Goal: Contribute content

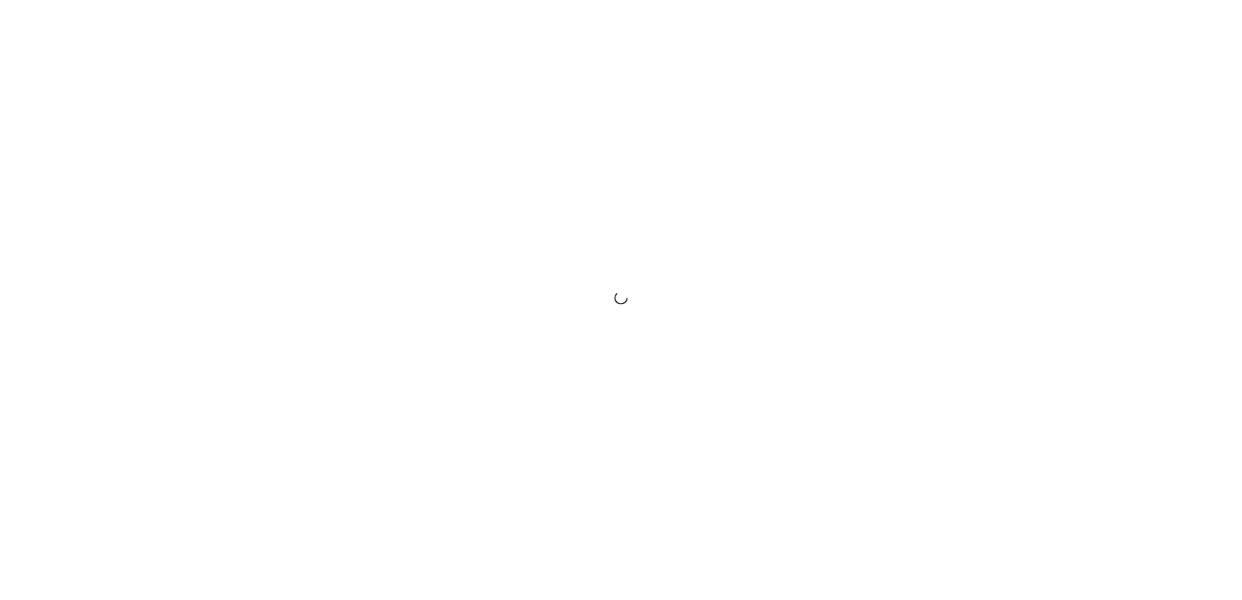
click at [861, 337] on div at bounding box center [621, 300] width 1242 height 600
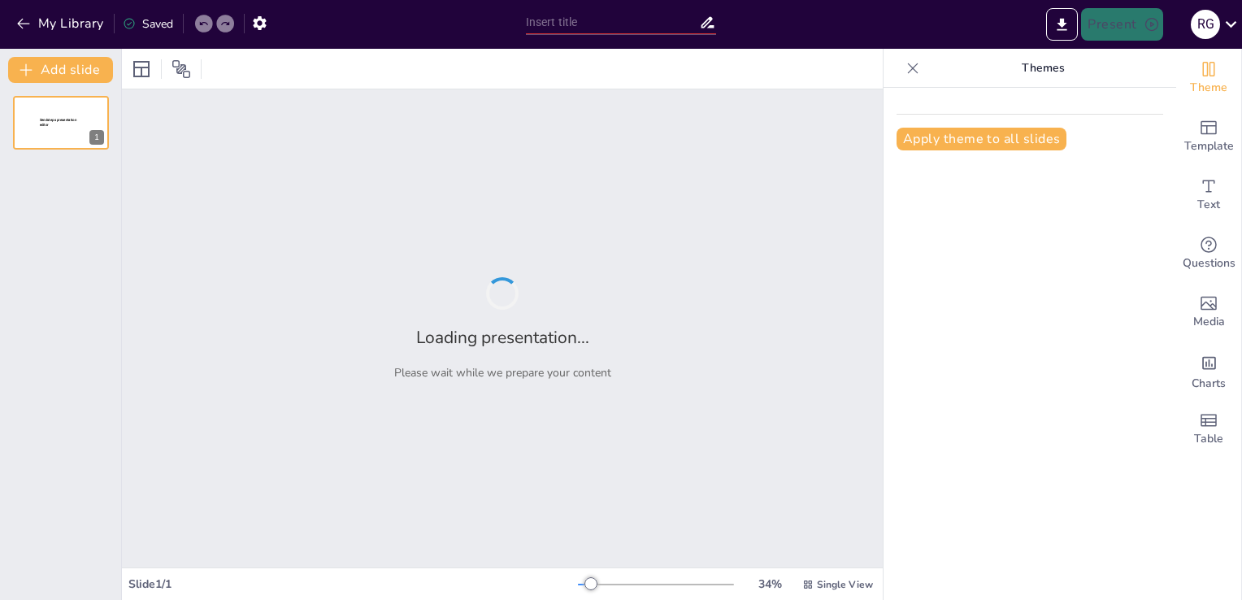
type input "Pasos Esenciales para Crear Tablas Dinámicas en Microsoft Excel"
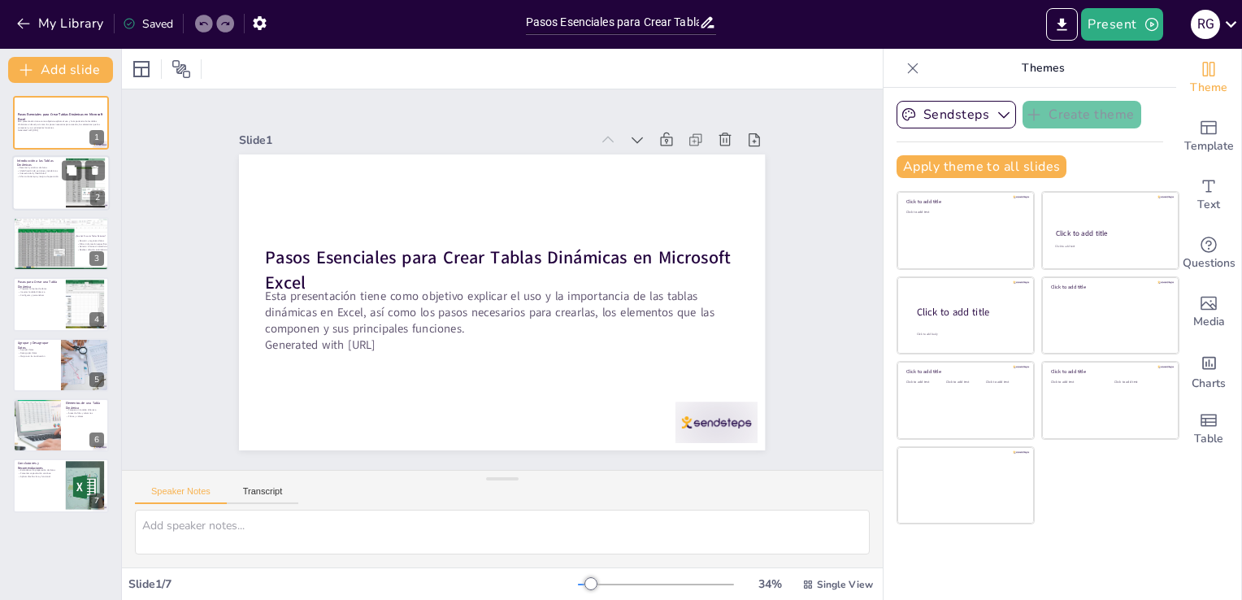
click at [74, 186] on div at bounding box center [85, 183] width 88 height 50
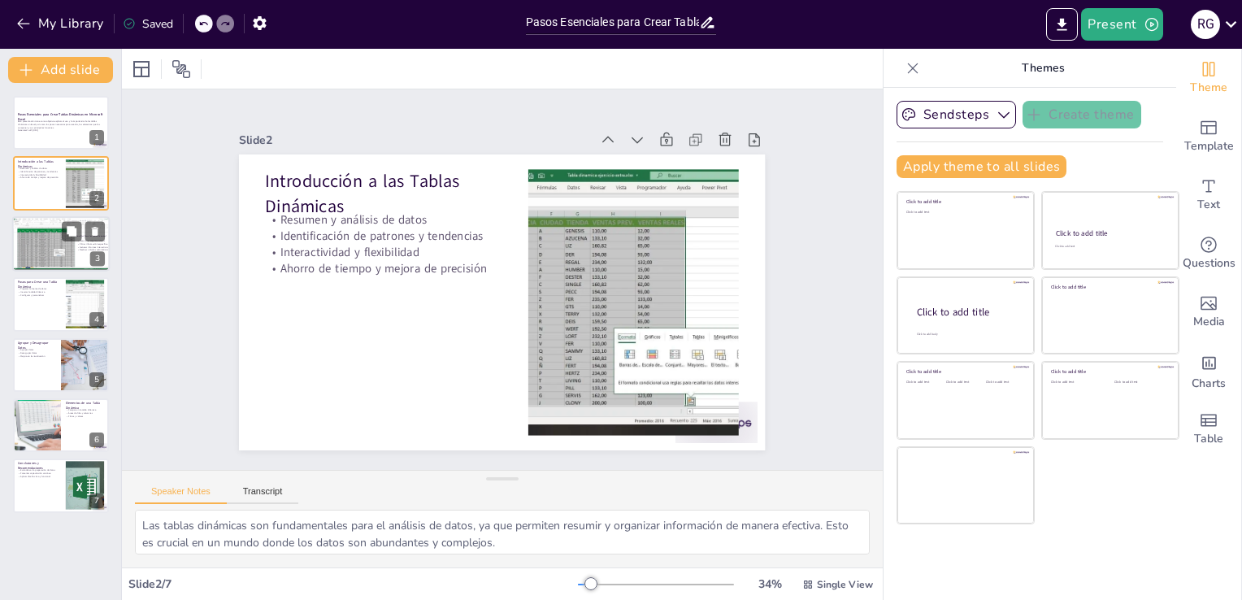
click at [59, 226] on div at bounding box center [61, 243] width 98 height 55
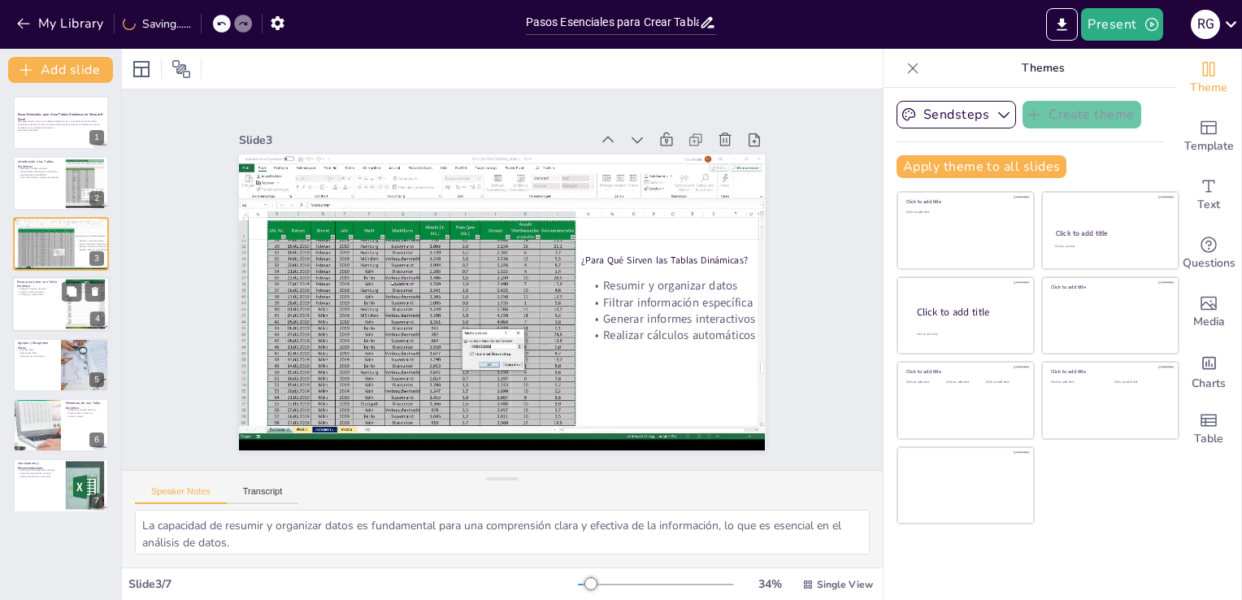
click at [52, 301] on div at bounding box center [61, 303] width 98 height 55
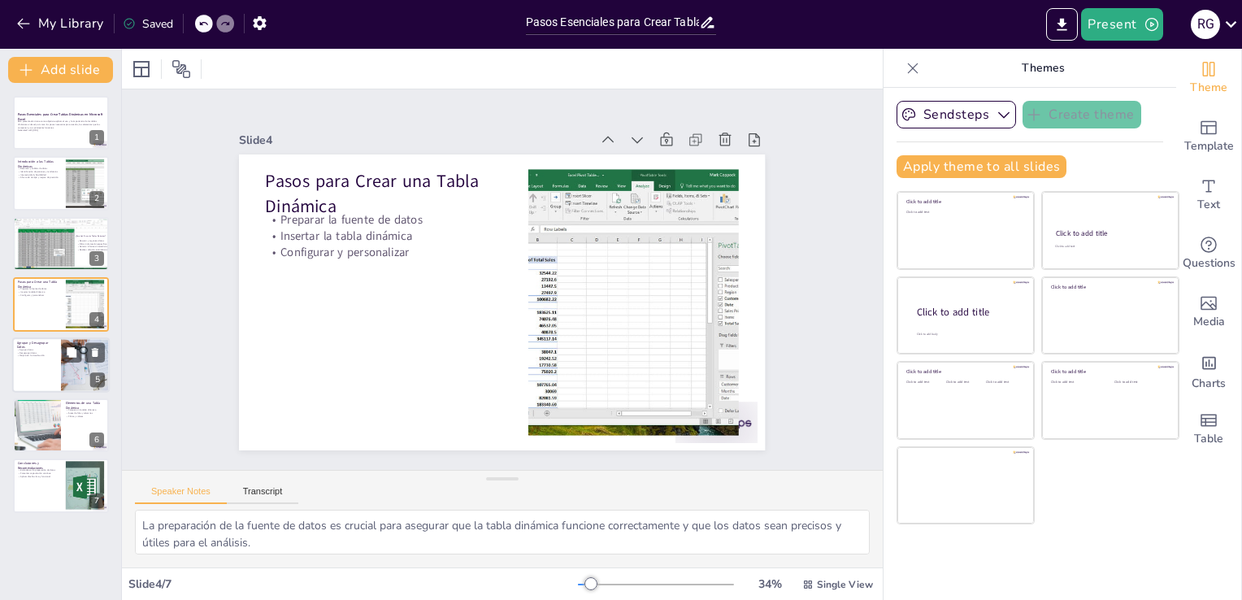
click at [50, 338] on div at bounding box center [61, 364] width 98 height 55
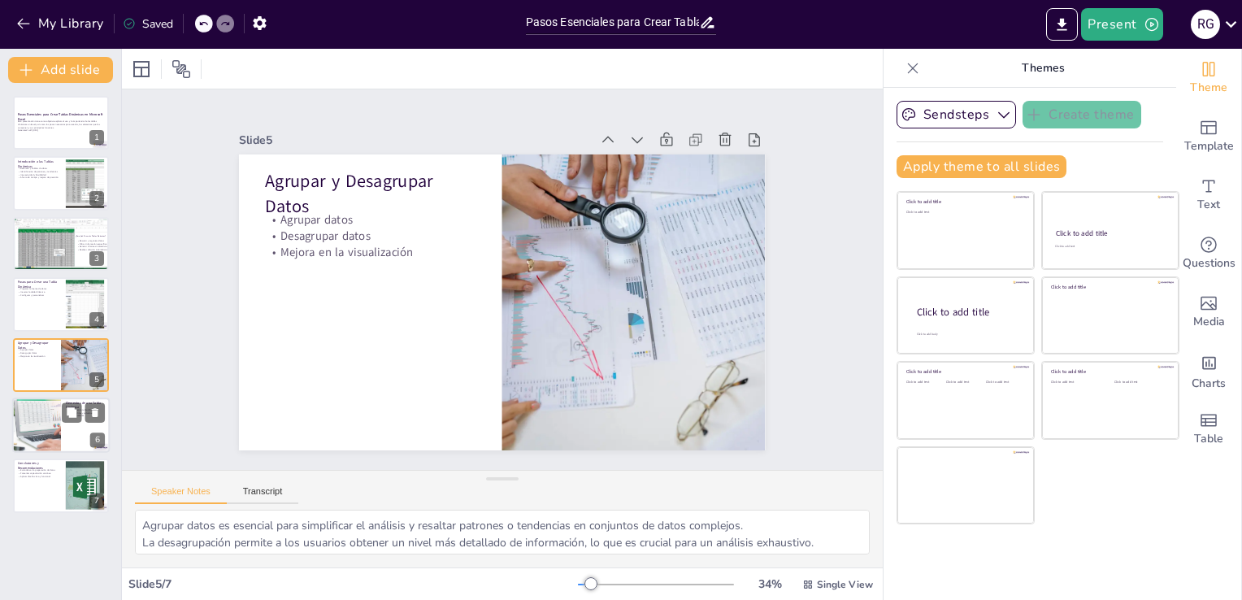
click at [49, 418] on div at bounding box center [37, 424] width 98 height 55
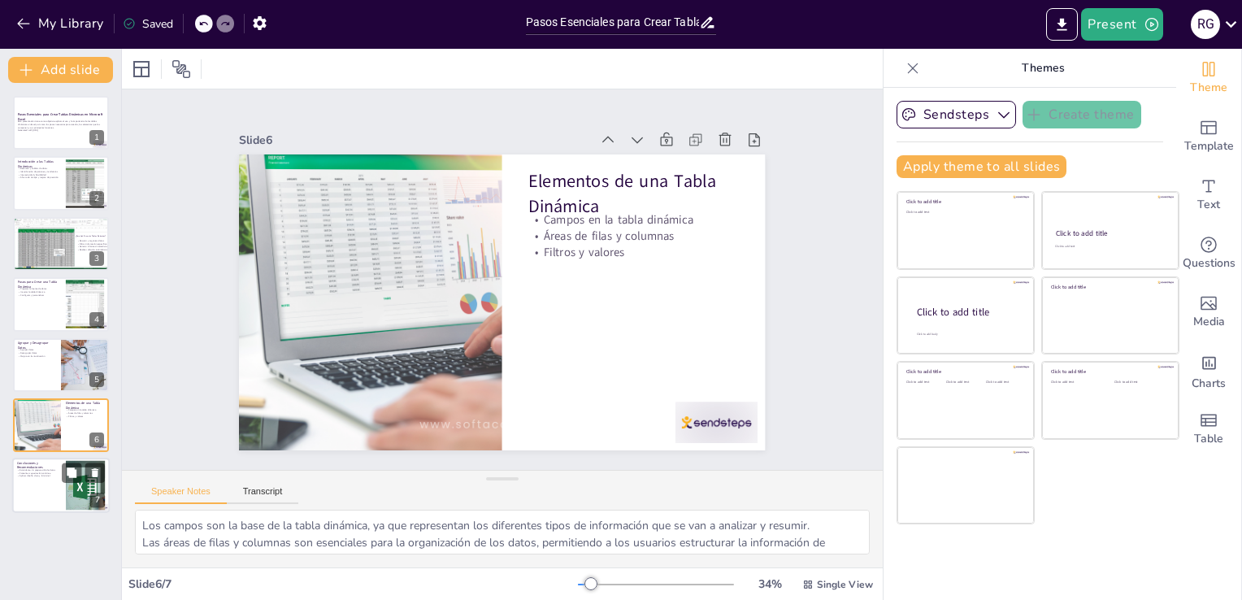
click at [35, 482] on div at bounding box center [61, 485] width 98 height 55
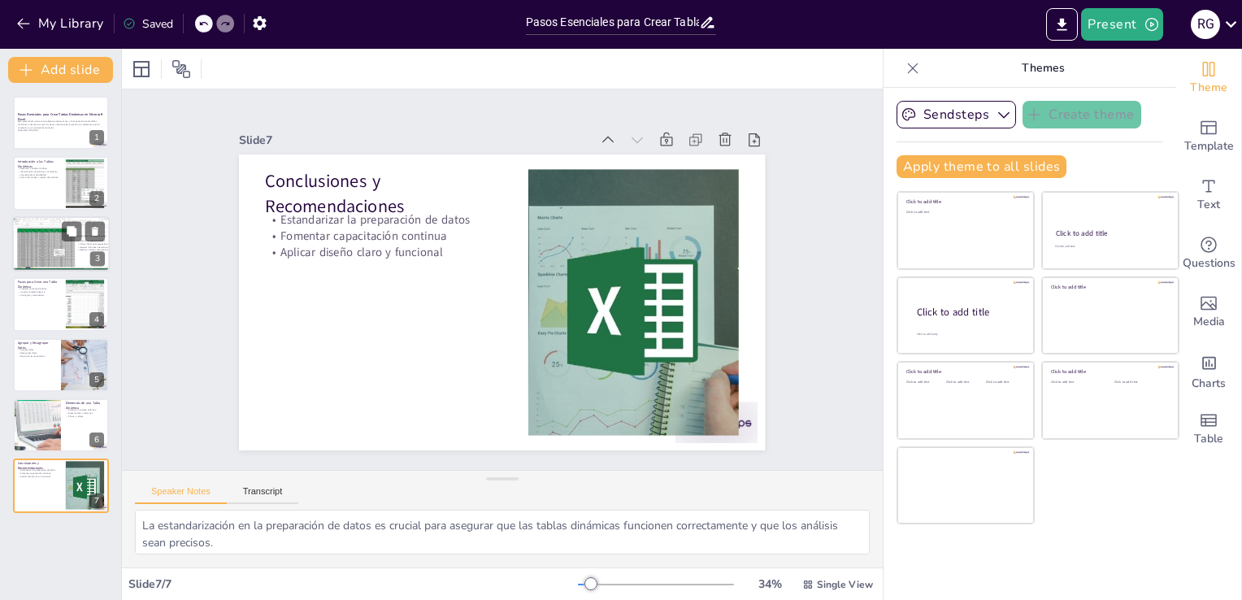
click at [43, 245] on div at bounding box center [61, 243] width 98 height 55
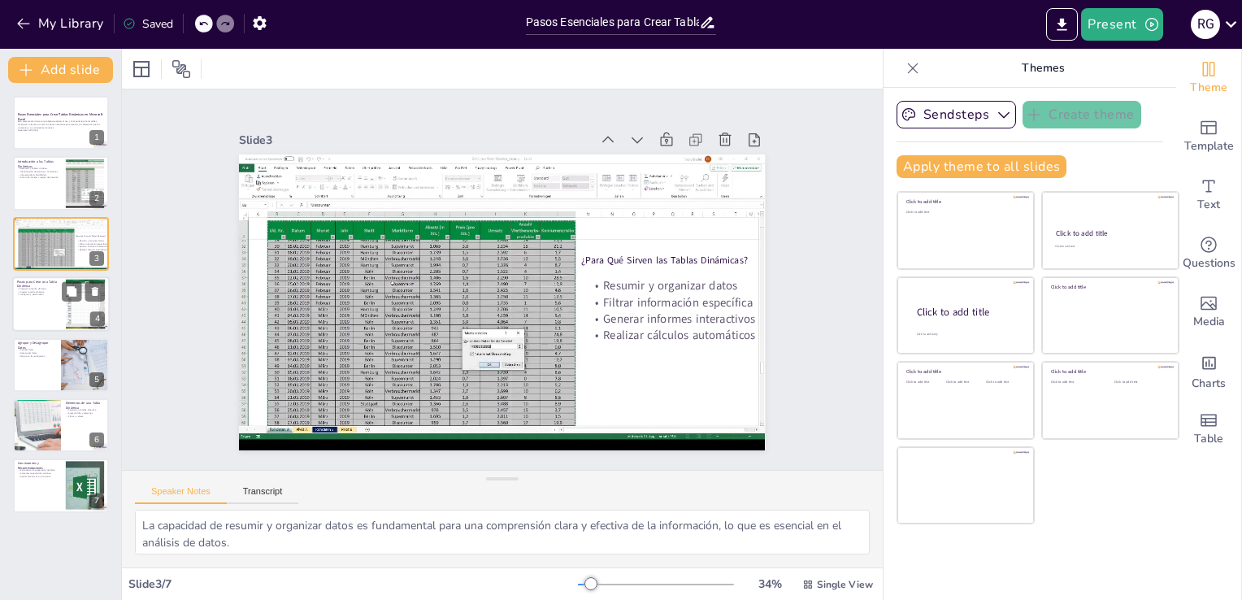
click at [47, 297] on div at bounding box center [61, 303] width 98 height 55
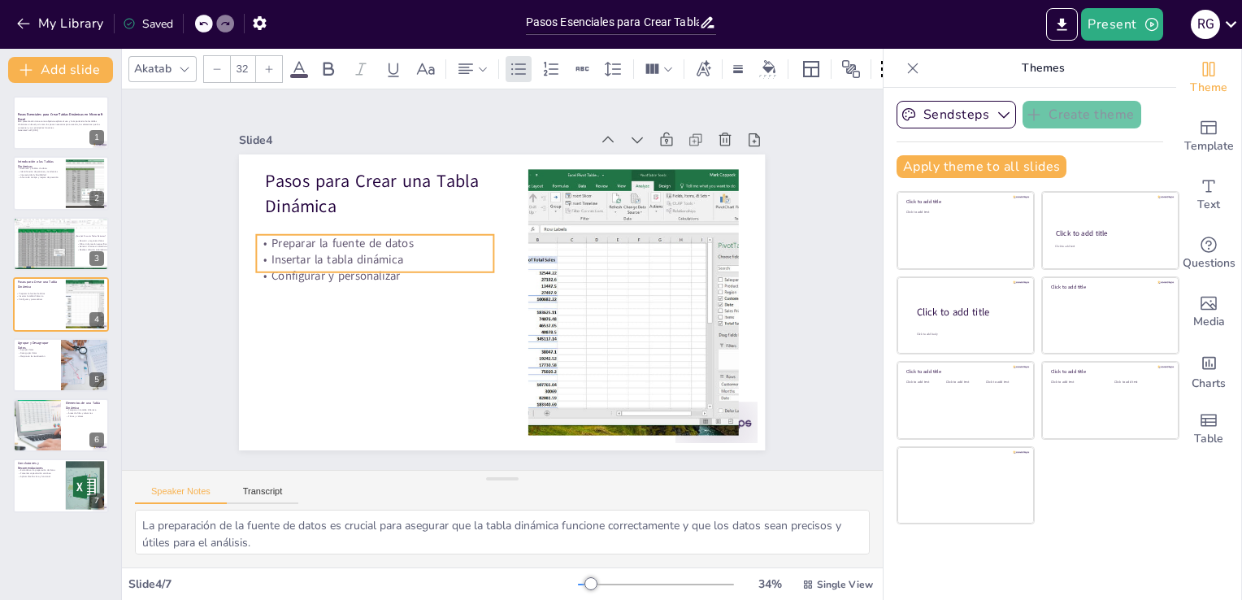
drag, startPoint x: 340, startPoint y: 229, endPoint x: 332, endPoint y: 253, distance: 25.2
click at [332, 253] on p "Insertar la tabla dinámica" at bounding box center [387, 220] width 230 height 89
click at [390, 253] on p "Insertar la tabla dinámica" at bounding box center [456, 159] width 132 height 213
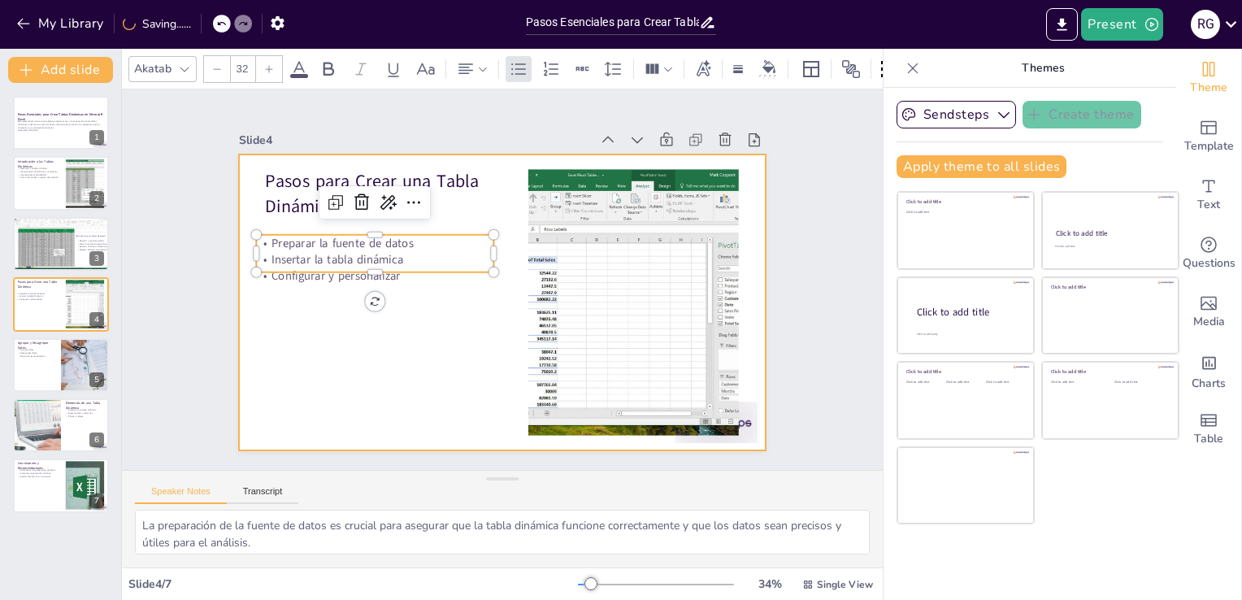
click at [306, 310] on div at bounding box center [479, 284] width 399 height 576
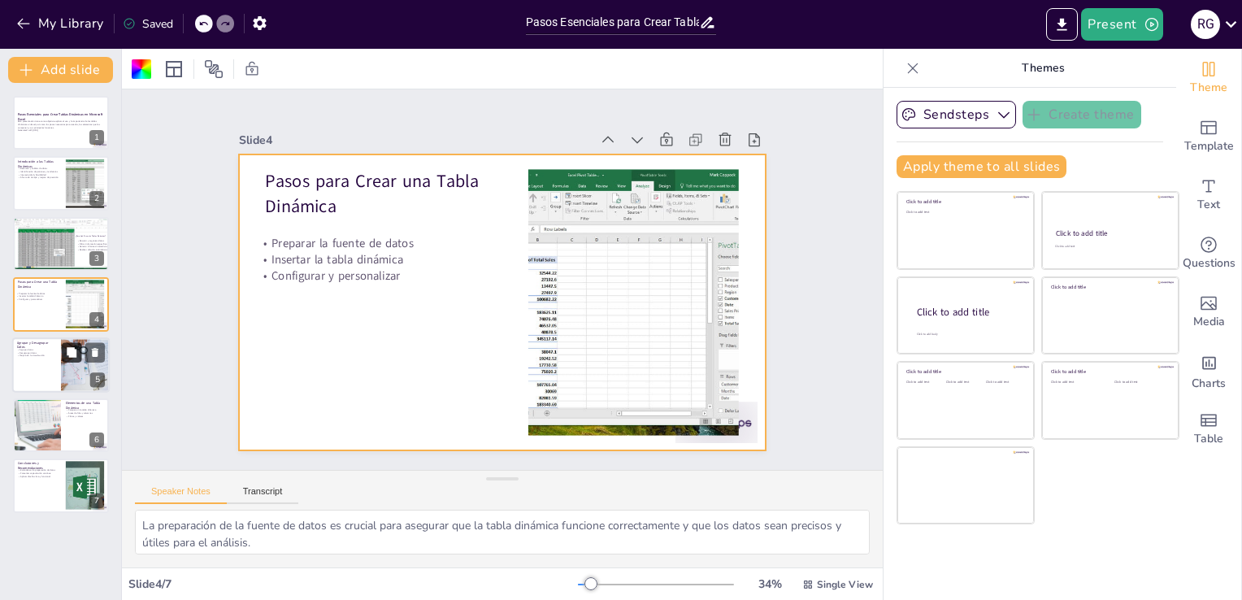
click at [74, 342] on button at bounding box center [72, 352] width 20 height 20
type textarea "Agrupar datos es esencial para simplificar el análisis y resaltar patrones o te…"
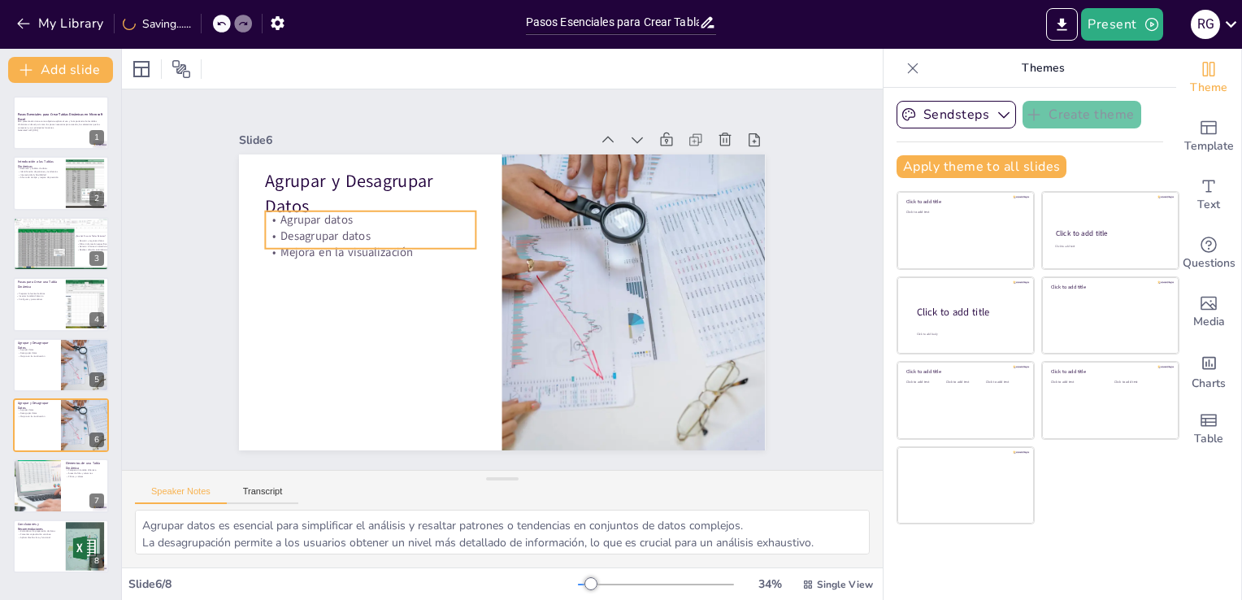
click at [521, 334] on p "Agrupar datos" at bounding box center [626, 353] width 211 height 38
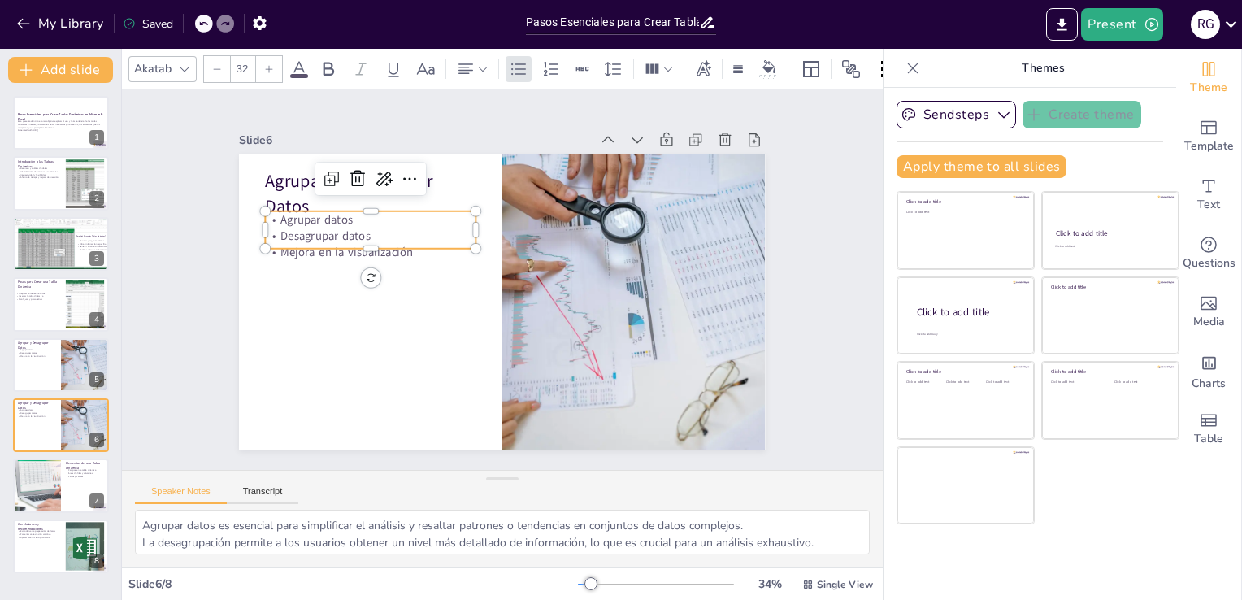
click at [534, 248] on div at bounding box center [628, 234] width 189 height 116
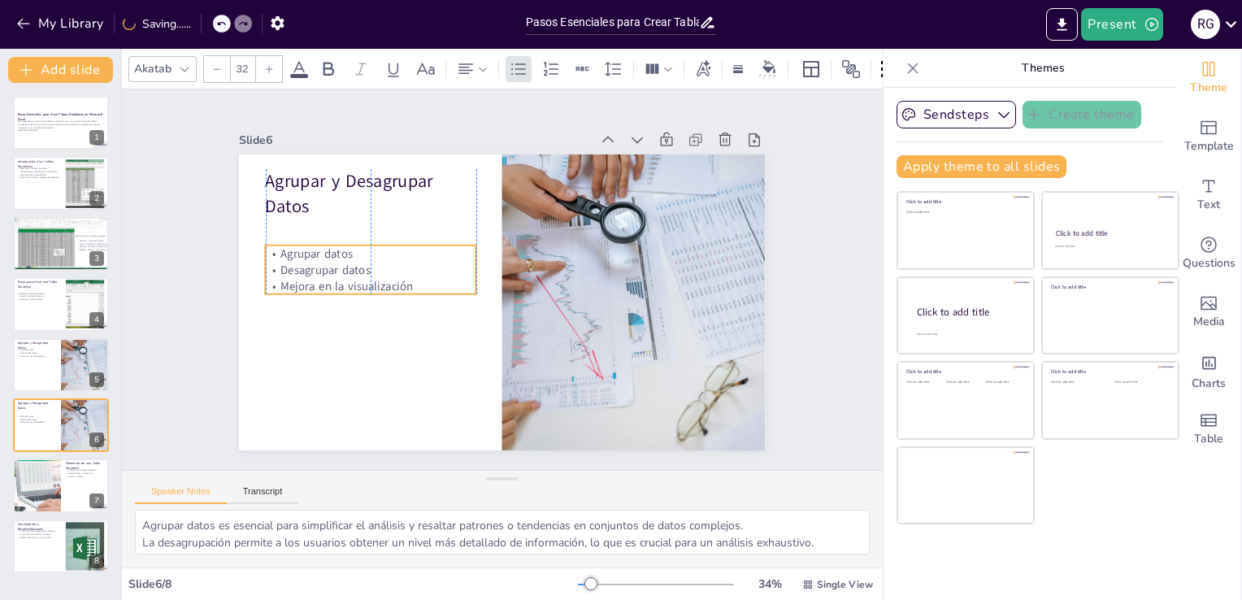
drag, startPoint x: 299, startPoint y: 241, endPoint x: 300, endPoint y: 275, distance: 34.1
click at [351, 267] on p "Mejora en la visualización" at bounding box center [419, 177] width 137 height 180
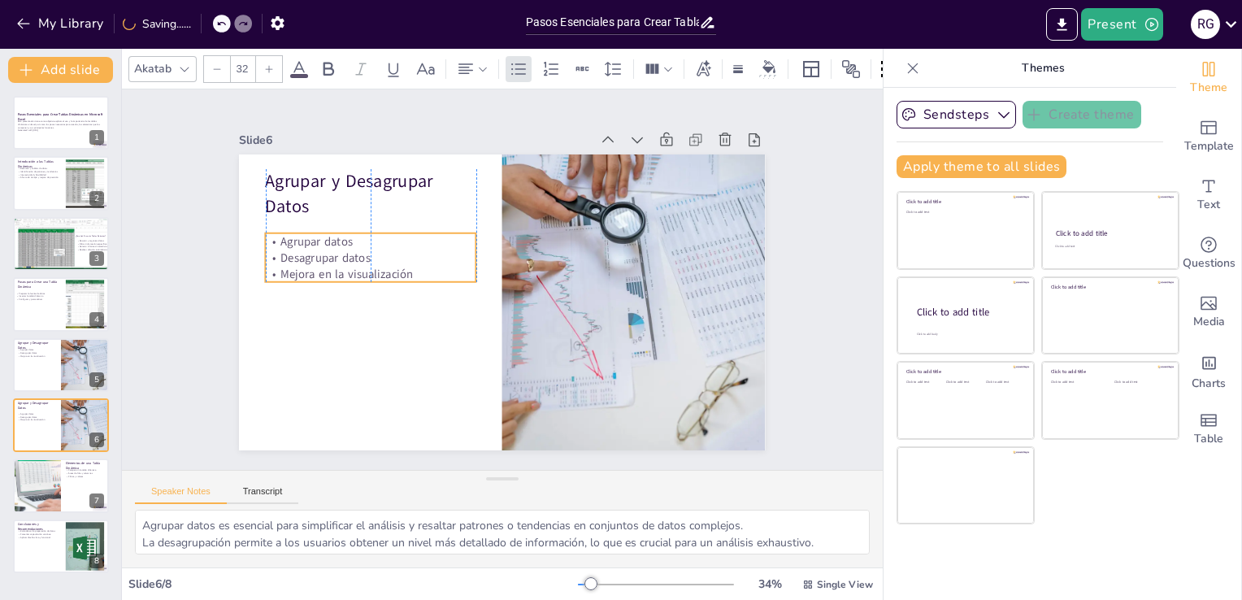
drag, startPoint x: 300, startPoint y: 271, endPoint x: 296, endPoint y: 258, distance: 12.8
click at [516, 254] on p "Desagrupar datos" at bounding box center [524, 148] width 16 height 210
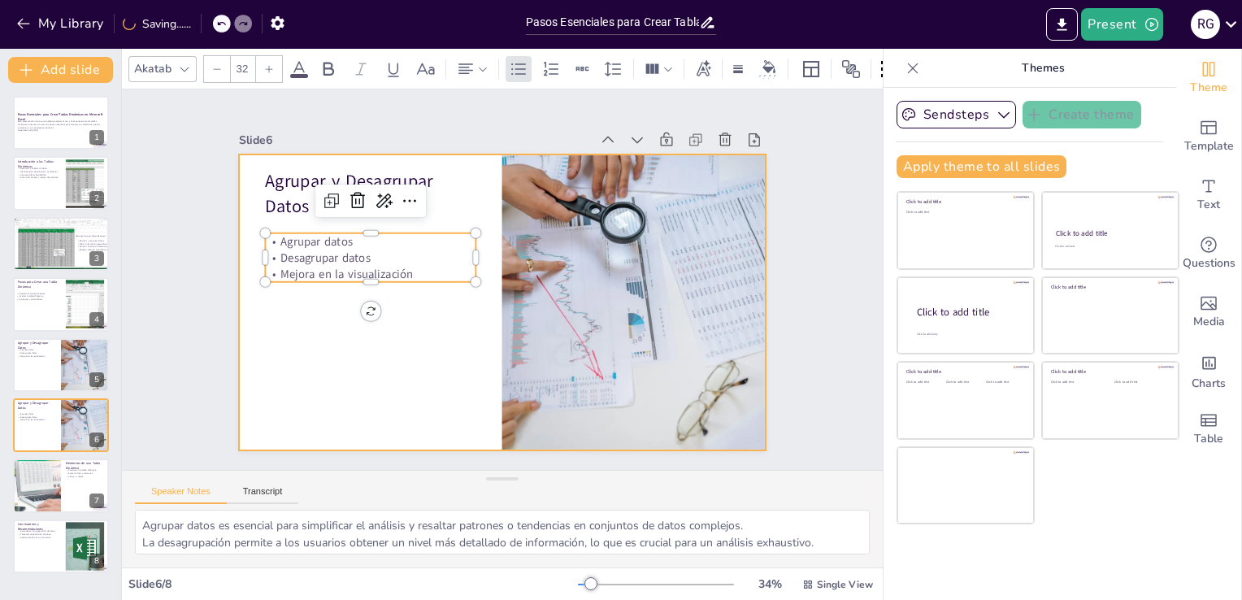
click at [293, 314] on div at bounding box center [502, 302] width 526 height 296
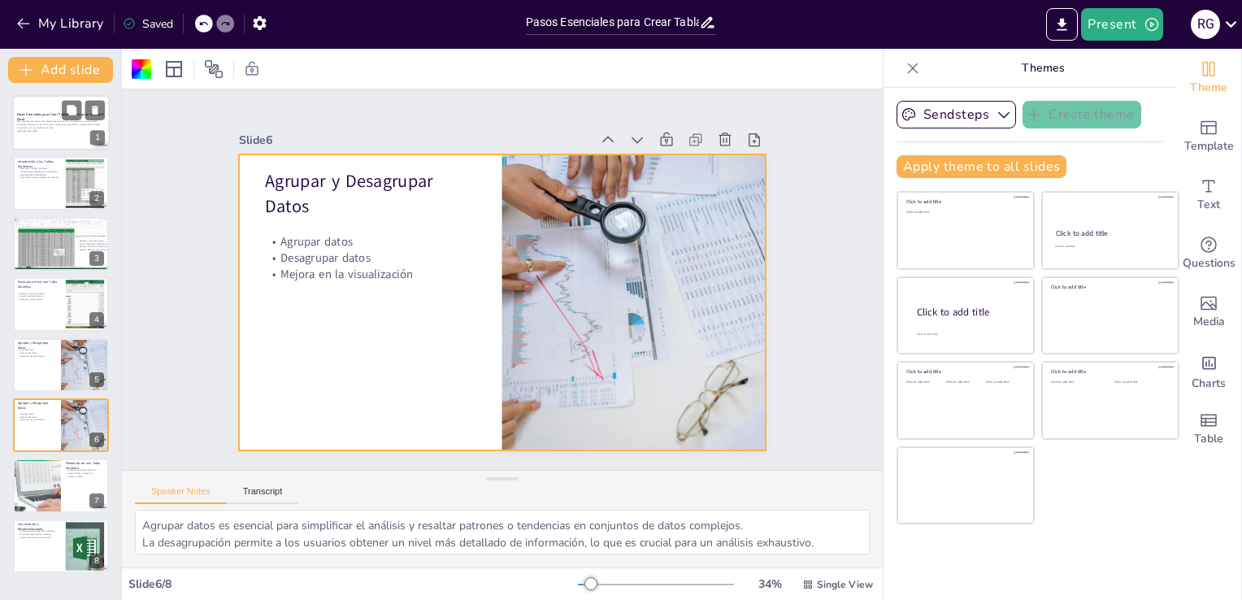
click at [48, 138] on div at bounding box center [61, 122] width 98 height 55
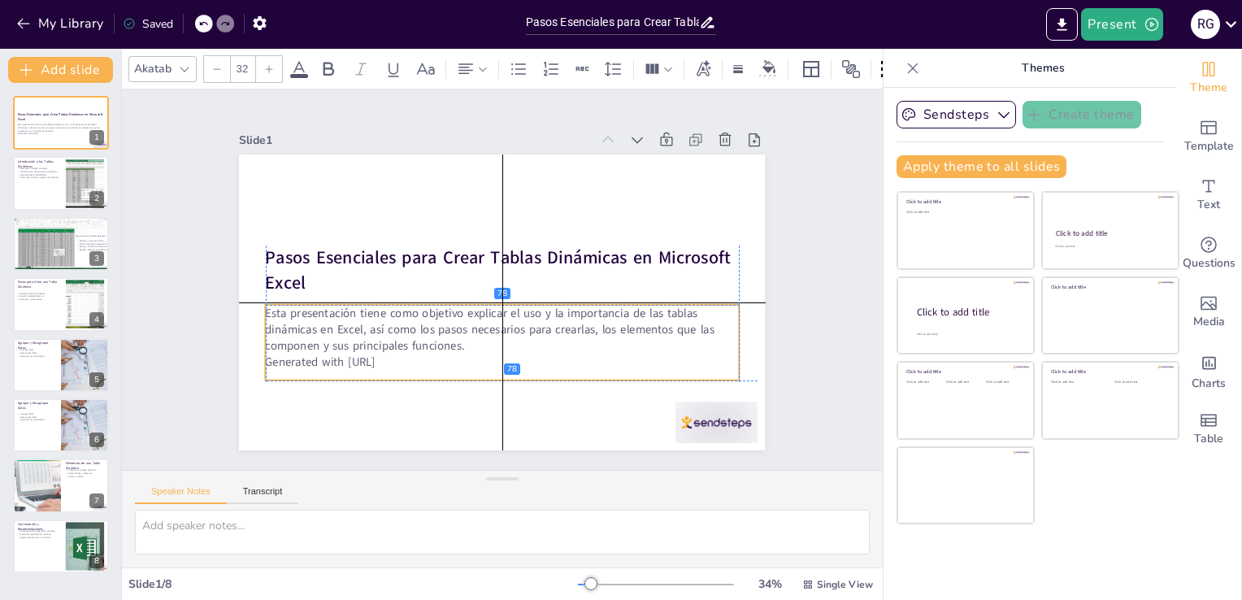
drag, startPoint x: 308, startPoint y: 312, endPoint x: 310, endPoint y: 331, distance: 18.8
click at [404, 331] on p "Esta presentación tiene como objetivo explicar el uso y la importancia de las t…" at bounding box center [453, 285] width 98 height 476
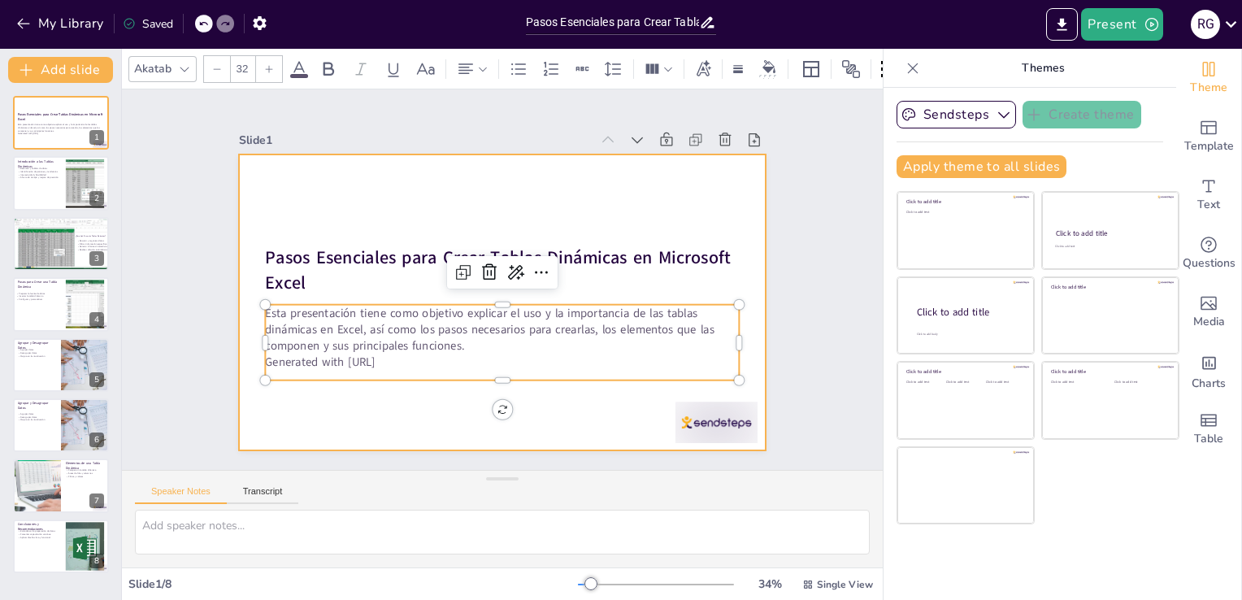
click at [404, 190] on div at bounding box center [481, 289] width 484 height 600
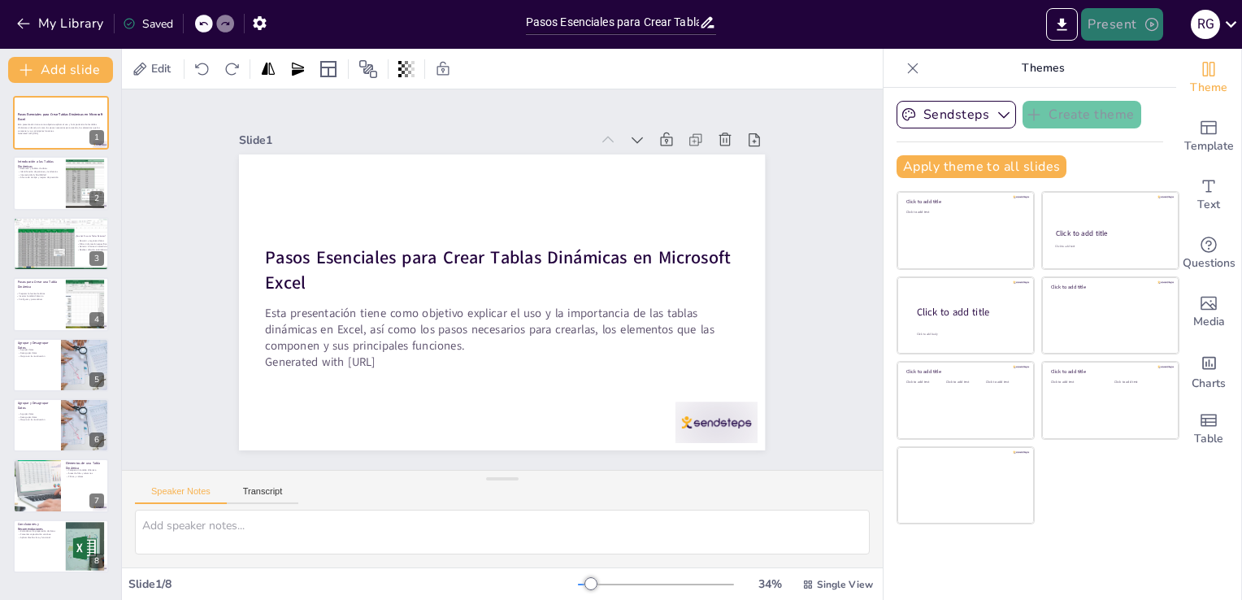
click at [1139, 36] on button "Present" at bounding box center [1121, 24] width 81 height 33
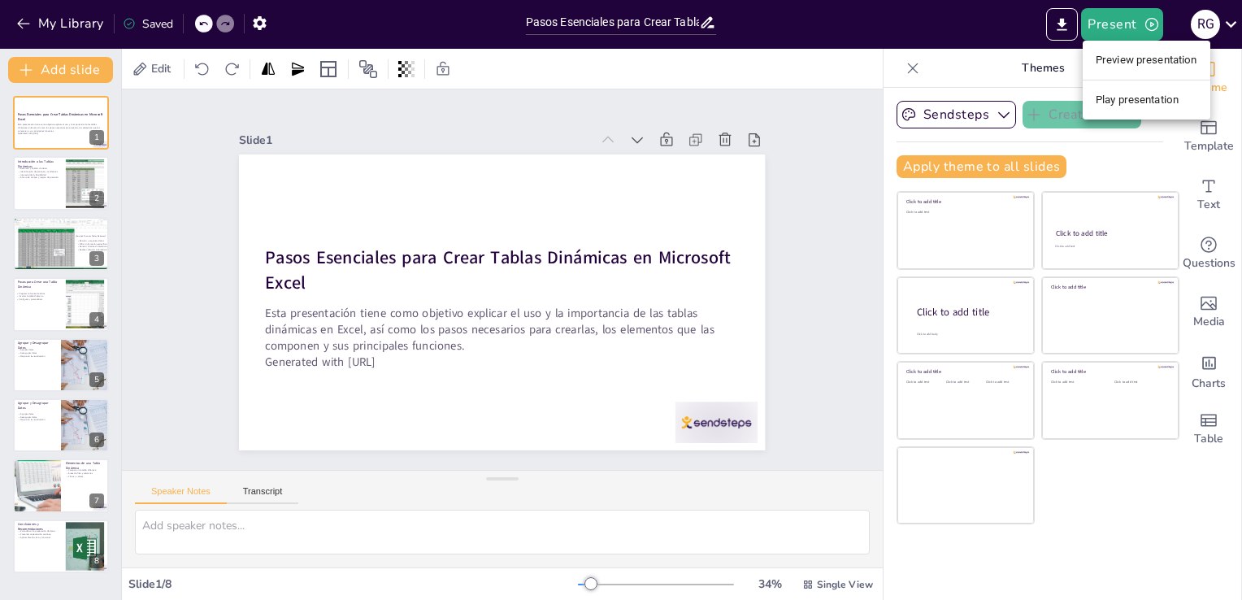
click at [1122, 85] on ul "Preview presentation Play presentation" at bounding box center [1146, 80] width 128 height 79
click at [1121, 88] on li "Play presentation" at bounding box center [1146, 100] width 128 height 26
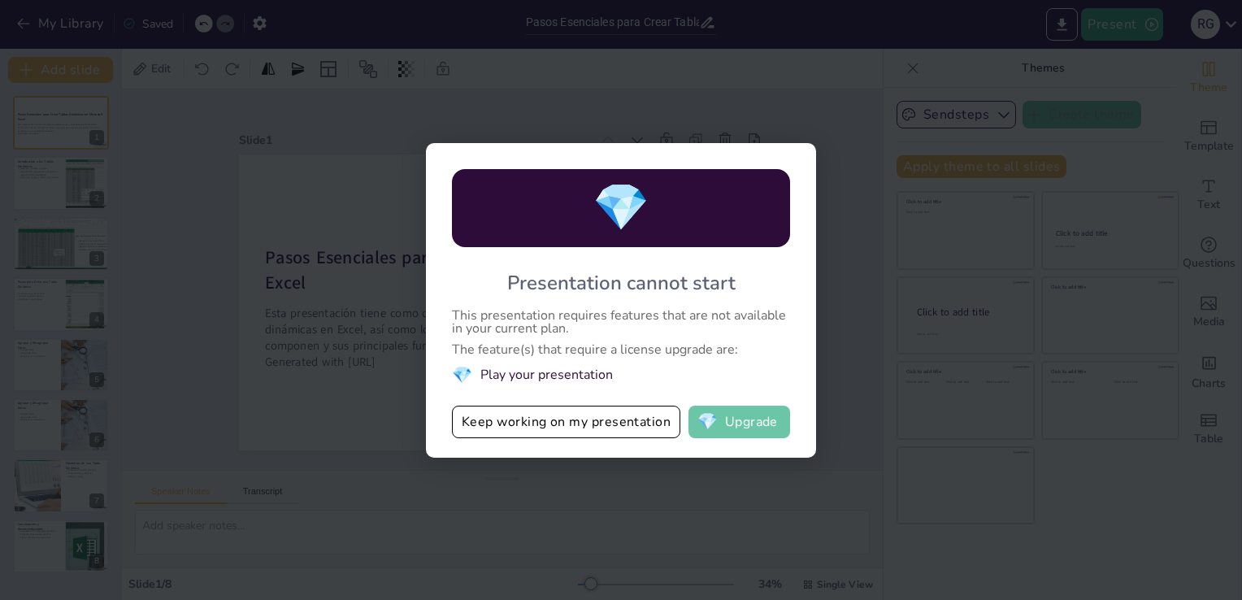
click at [739, 426] on button "💎 Upgrade" at bounding box center [739, 421] width 102 height 33
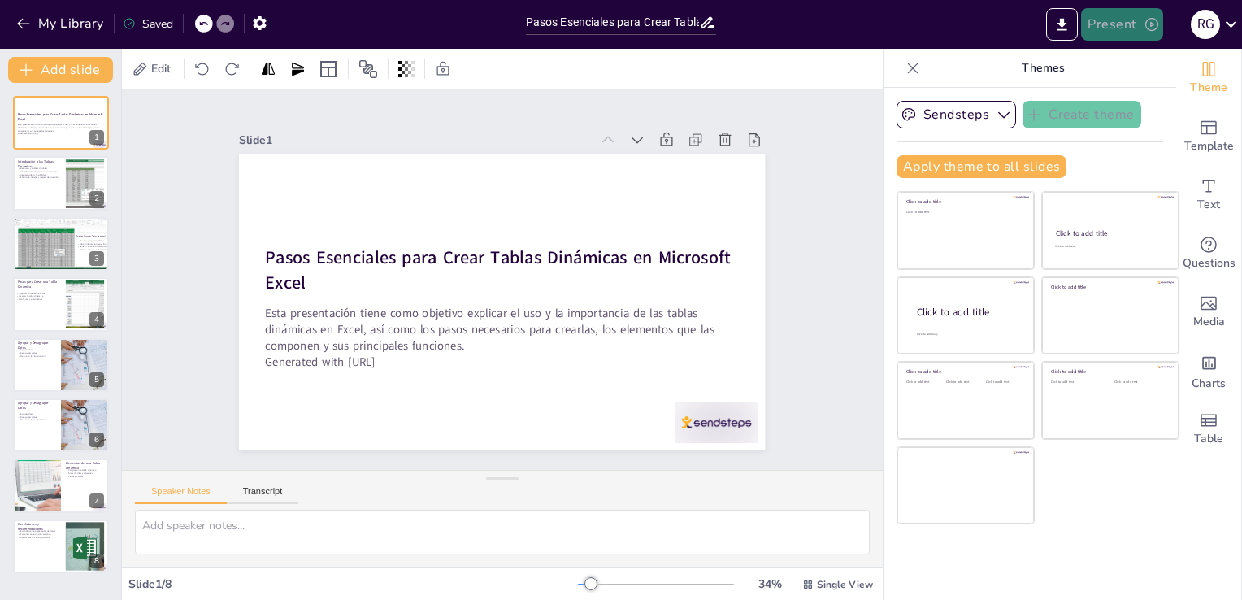
click at [1130, 21] on button "Present" at bounding box center [1121, 24] width 81 height 33
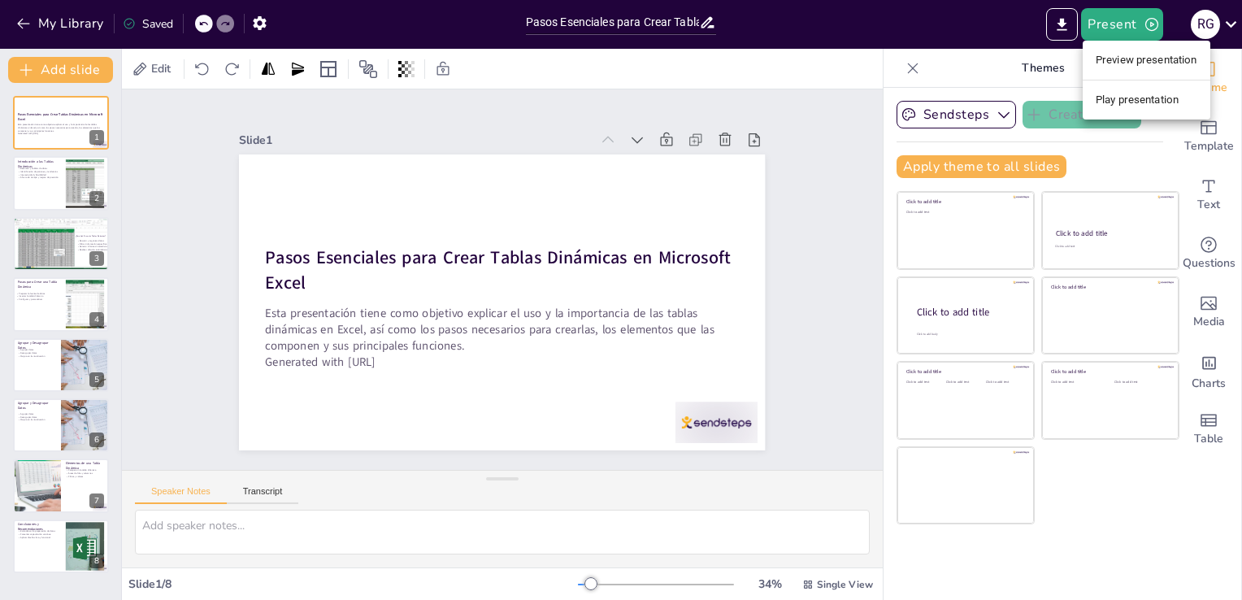
click at [1122, 64] on li "Preview presentation" at bounding box center [1146, 60] width 128 height 26
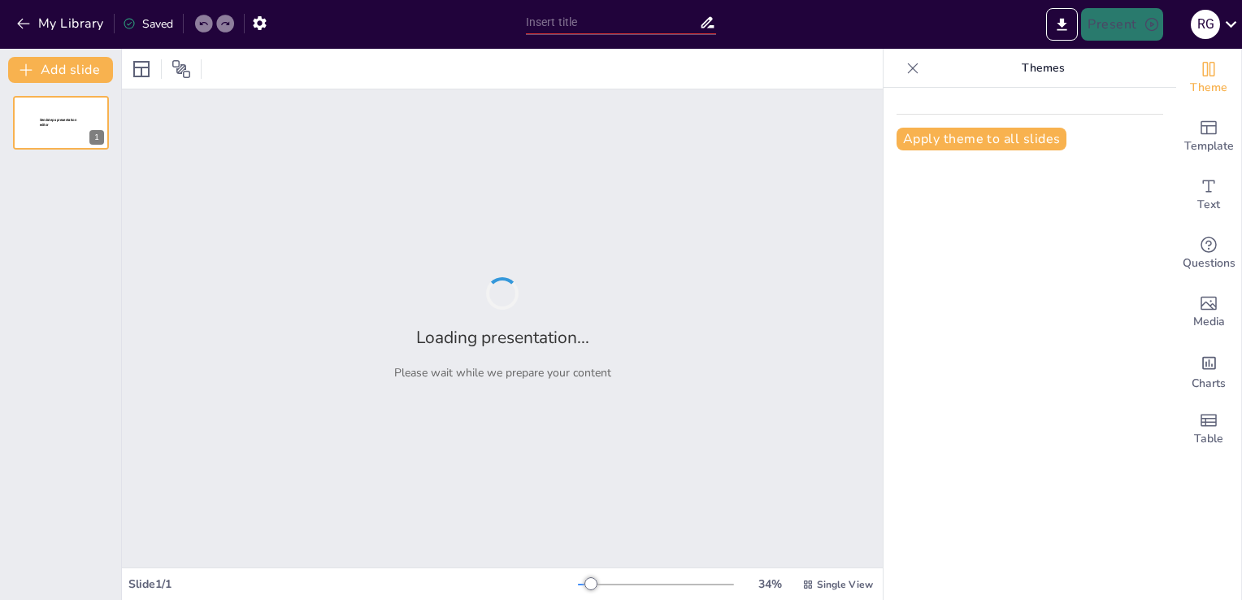
type input "Guía Práctica: Pasos para Crear una Tabla Dinámica Efectiva"
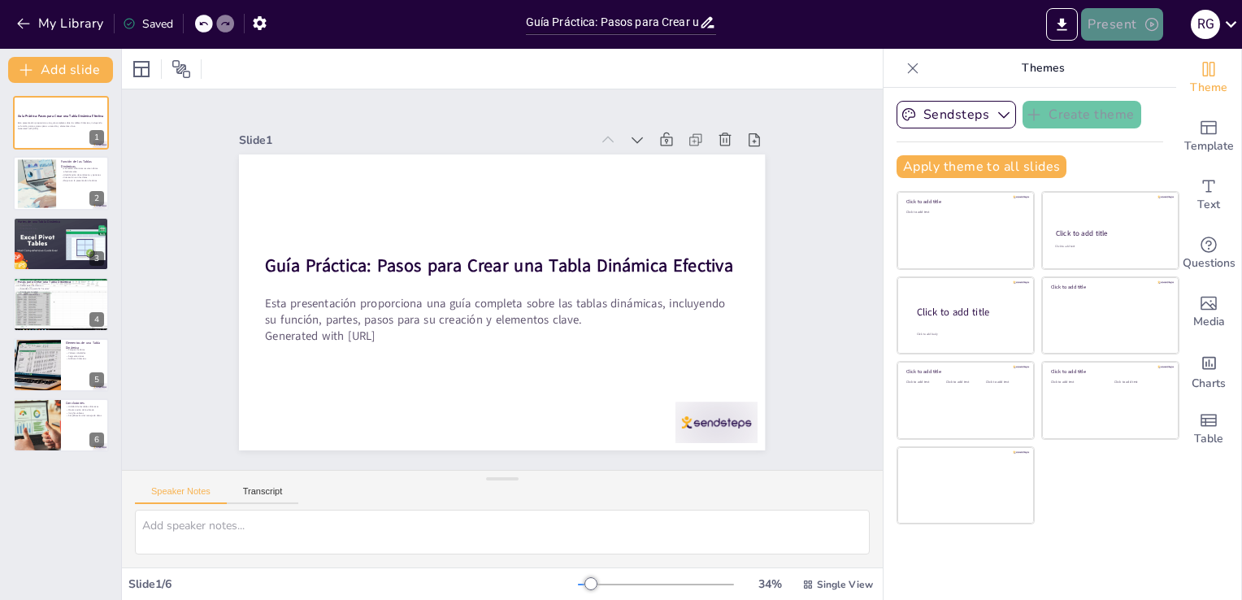
click at [1115, 30] on button "Present" at bounding box center [1121, 24] width 81 height 33
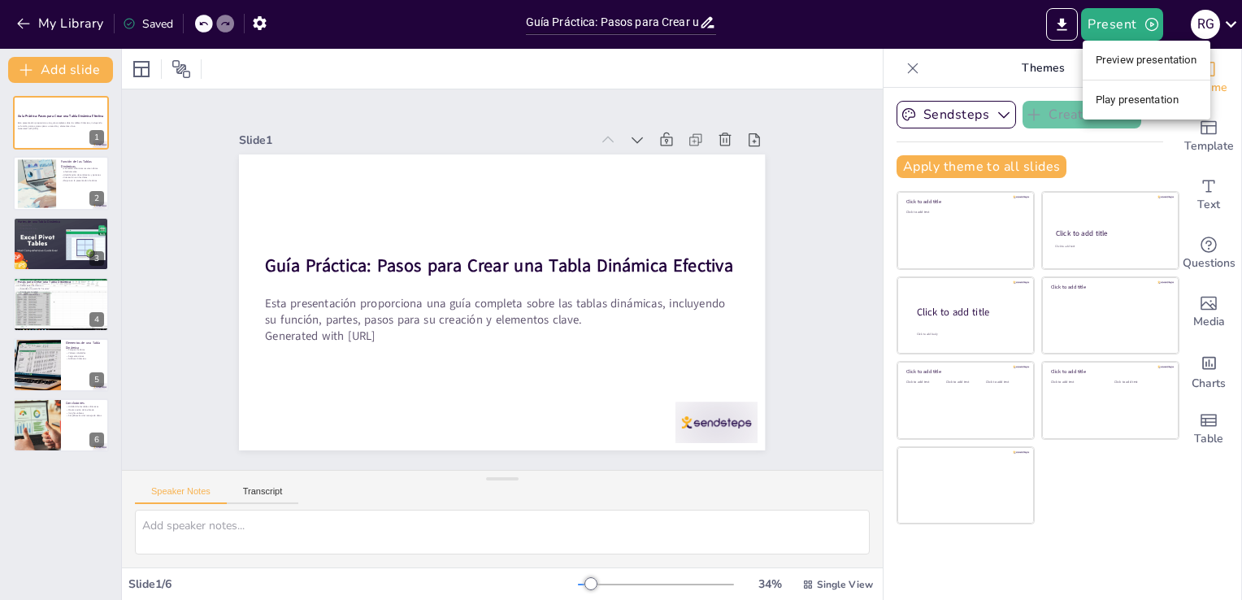
click at [1117, 101] on li "Play presentation" at bounding box center [1146, 100] width 128 height 26
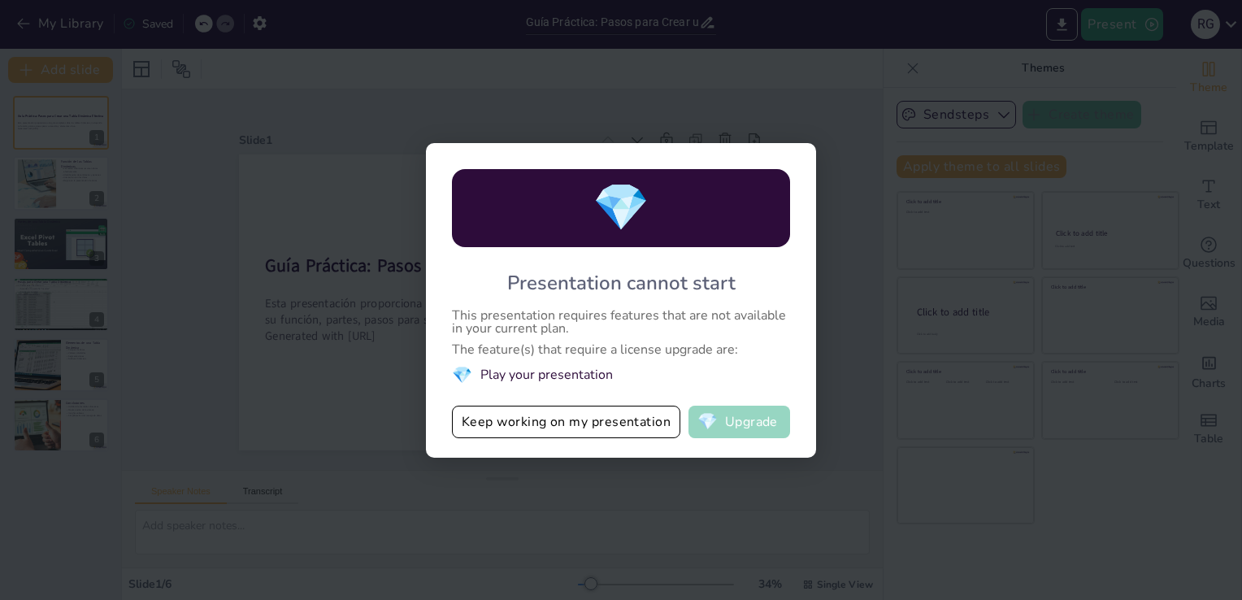
click at [726, 422] on button "💎 Upgrade" at bounding box center [739, 421] width 102 height 33
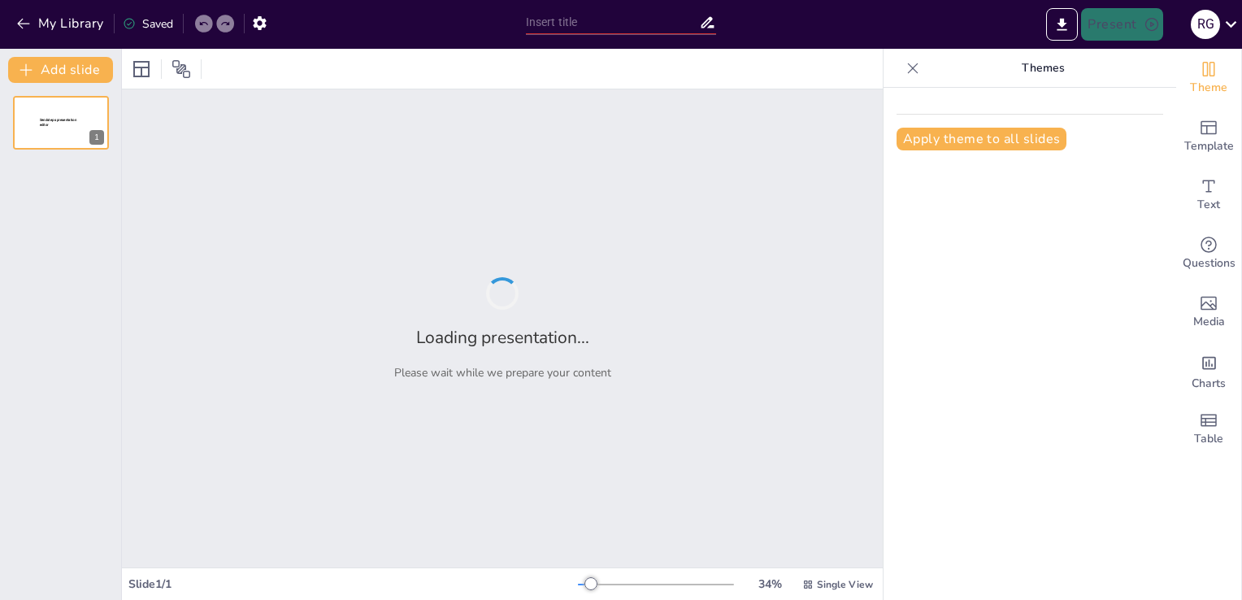
type input "Guía Práctica: Pasos para Crear una Tabla Dinámica Efectiva"
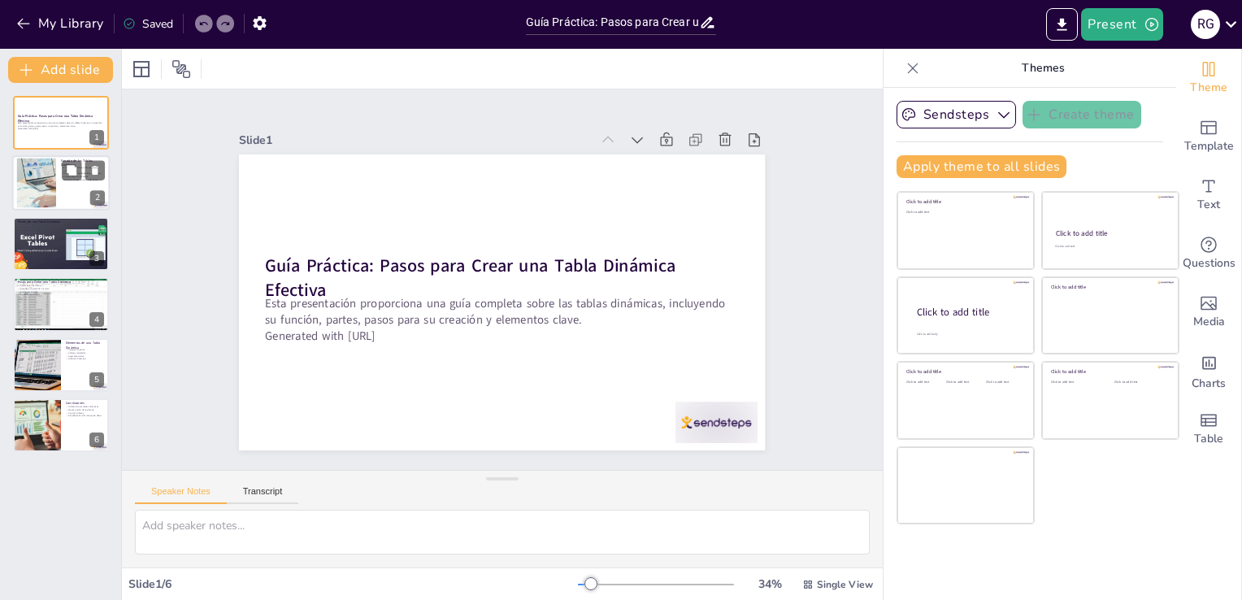
click at [64, 188] on div at bounding box center [61, 183] width 98 height 55
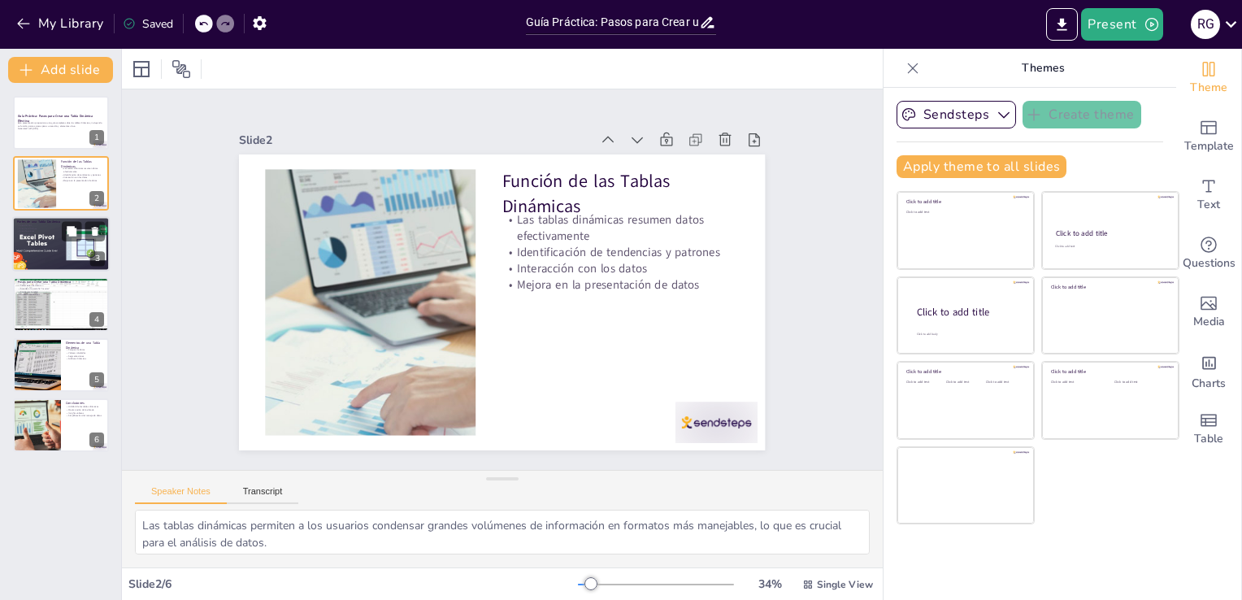
click at [60, 259] on div at bounding box center [60, 243] width 107 height 55
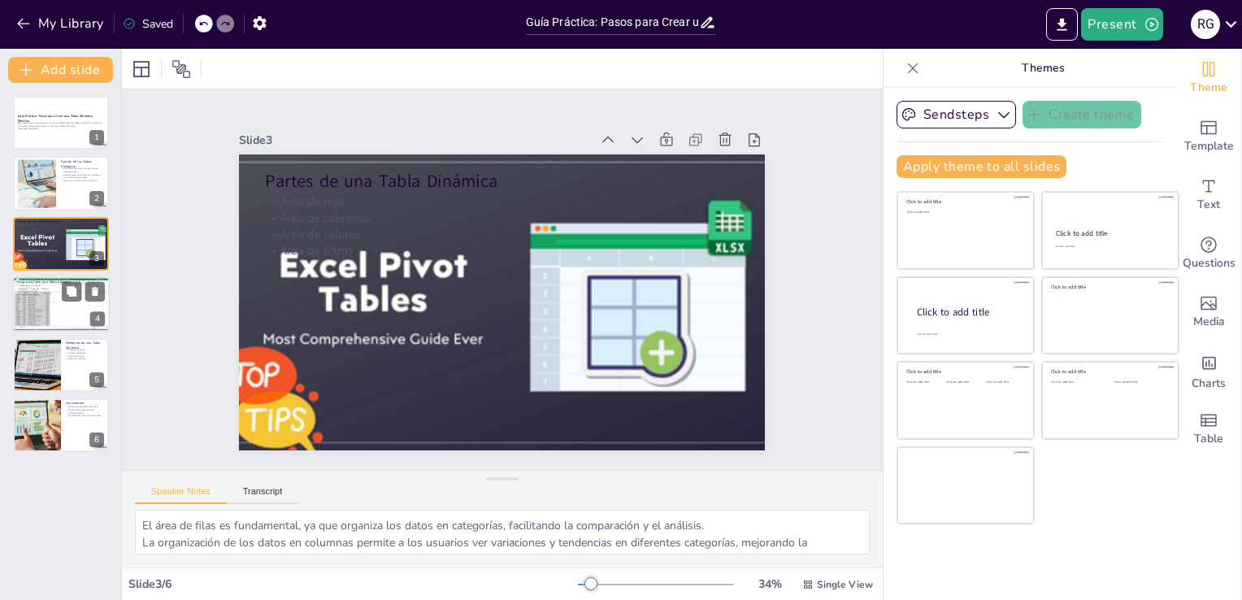
click at [68, 303] on div at bounding box center [61, 303] width 98 height 73
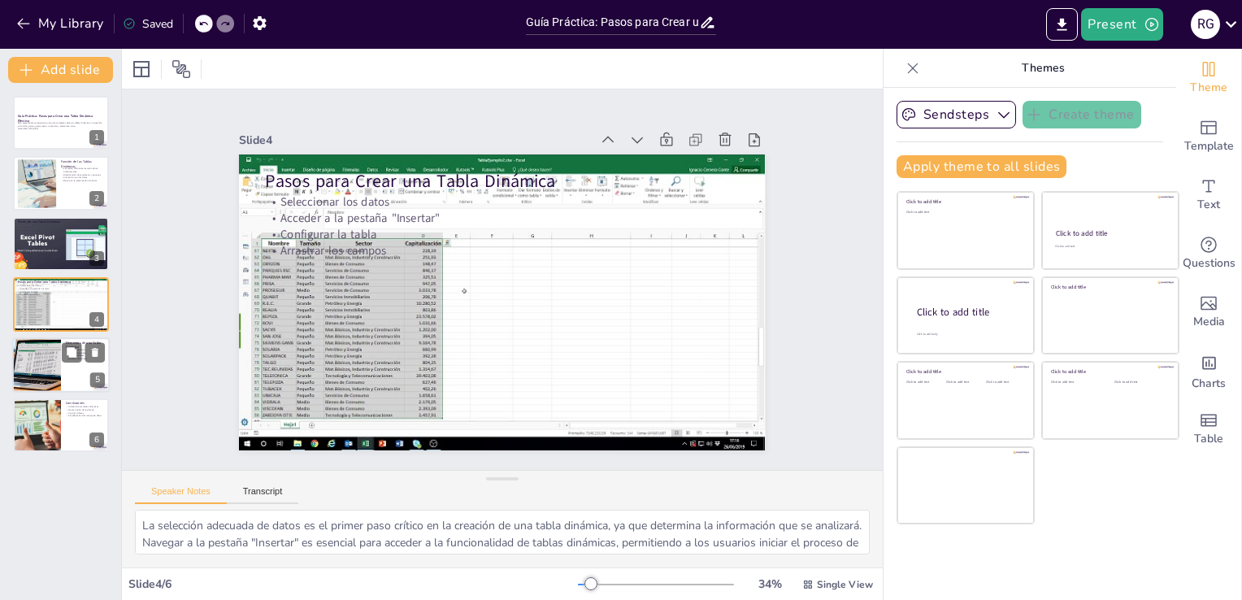
click at [51, 358] on div at bounding box center [36, 364] width 110 height 55
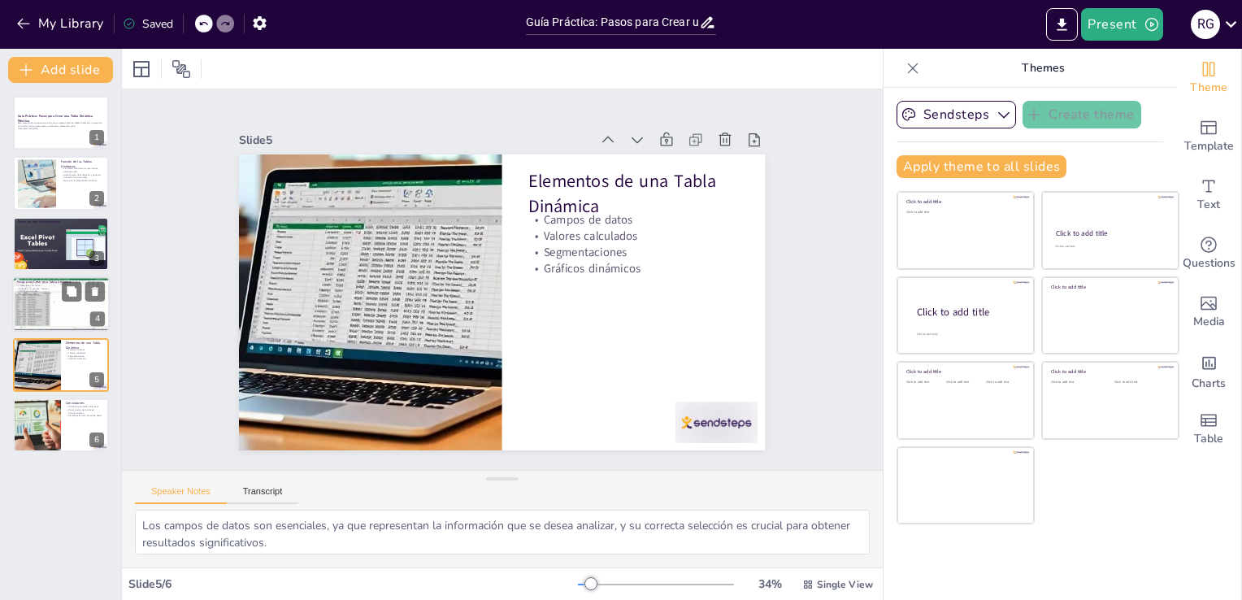
click at [53, 304] on div at bounding box center [61, 303] width 98 height 73
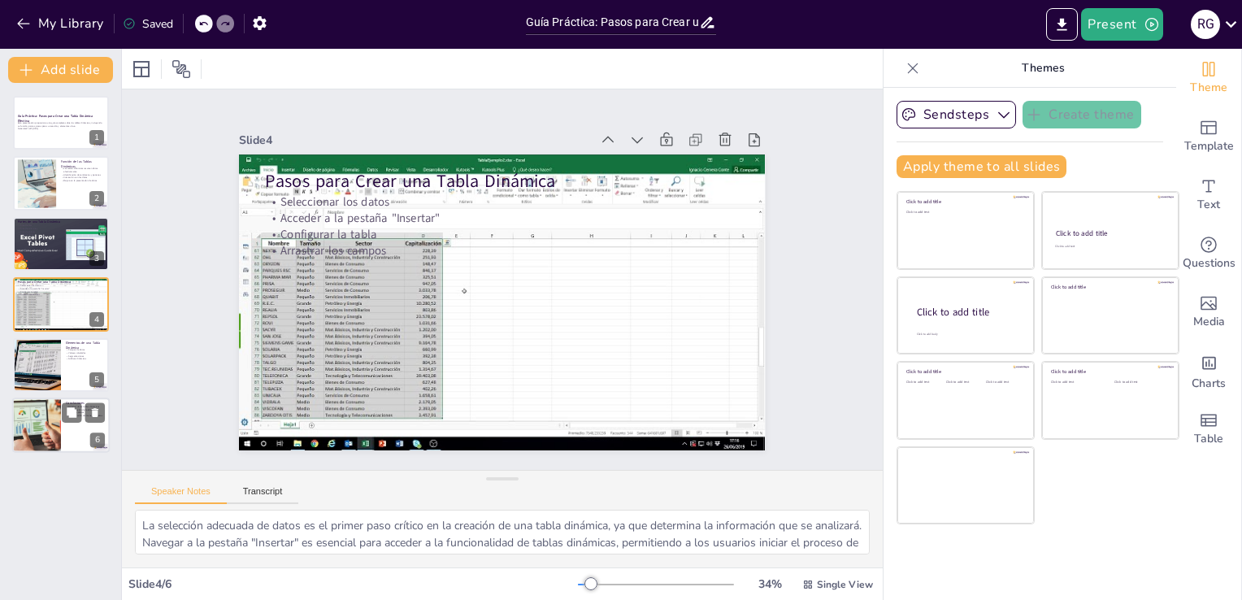
click at [82, 427] on div at bounding box center [61, 424] width 98 height 55
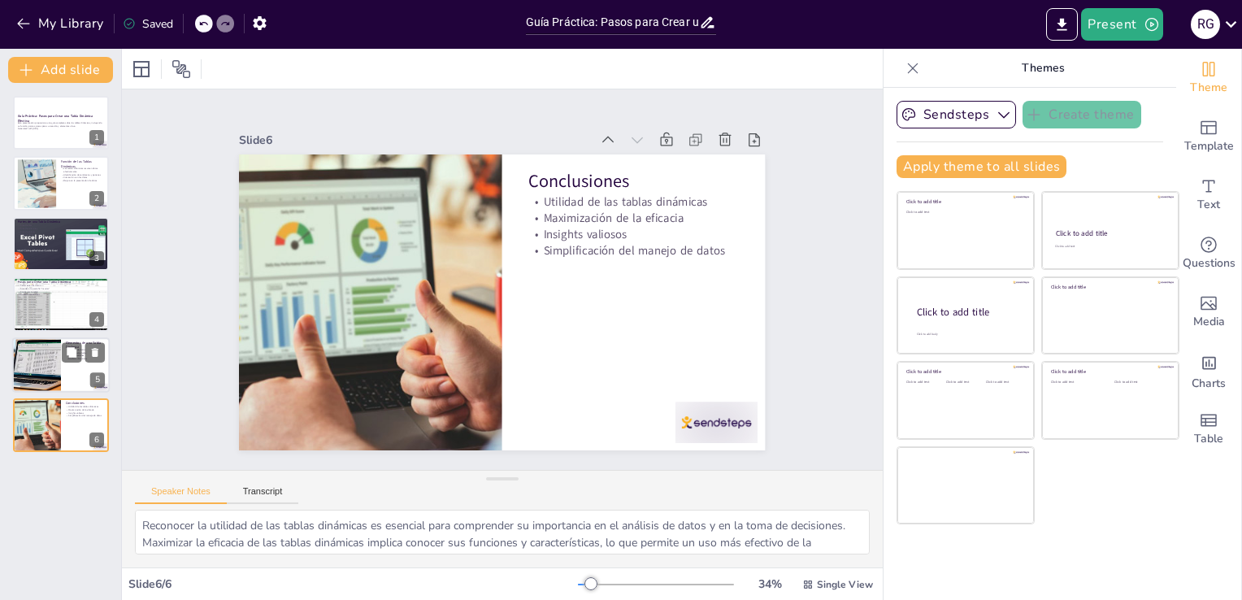
click at [50, 369] on div at bounding box center [36, 364] width 110 height 55
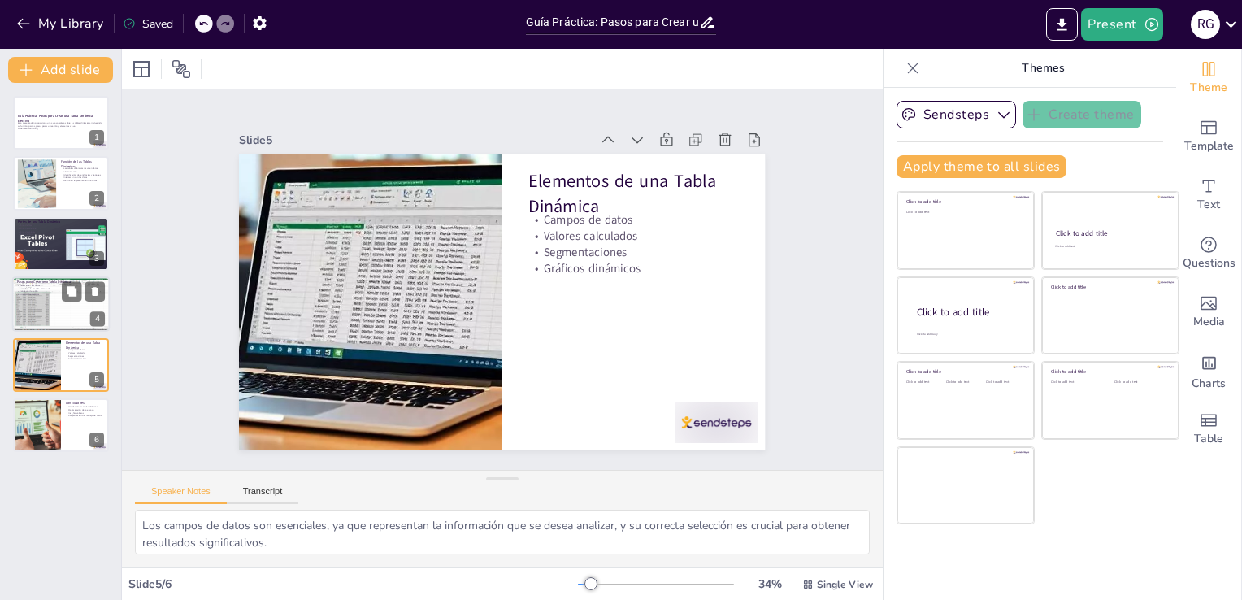
click at [41, 291] on p "Configurar la tabla" at bounding box center [61, 291] width 88 height 3
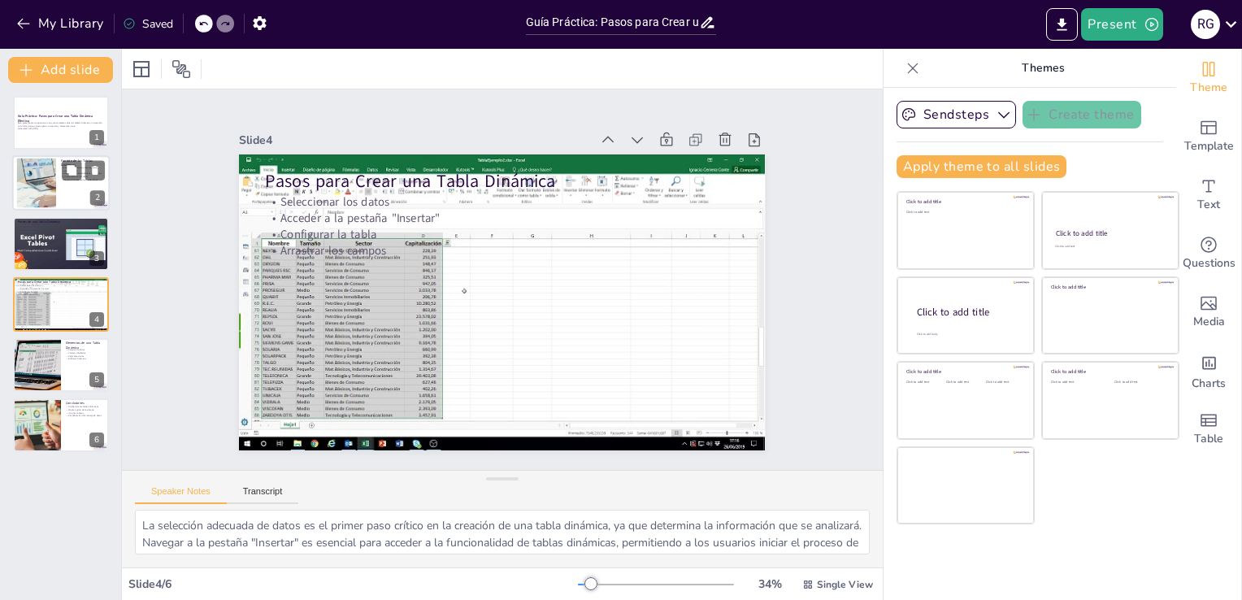
click at [44, 194] on div at bounding box center [37, 183] width 96 height 50
type textarea "Las tablas dinámicas permiten a los usuarios condensar grandes volúmenes de inf…"
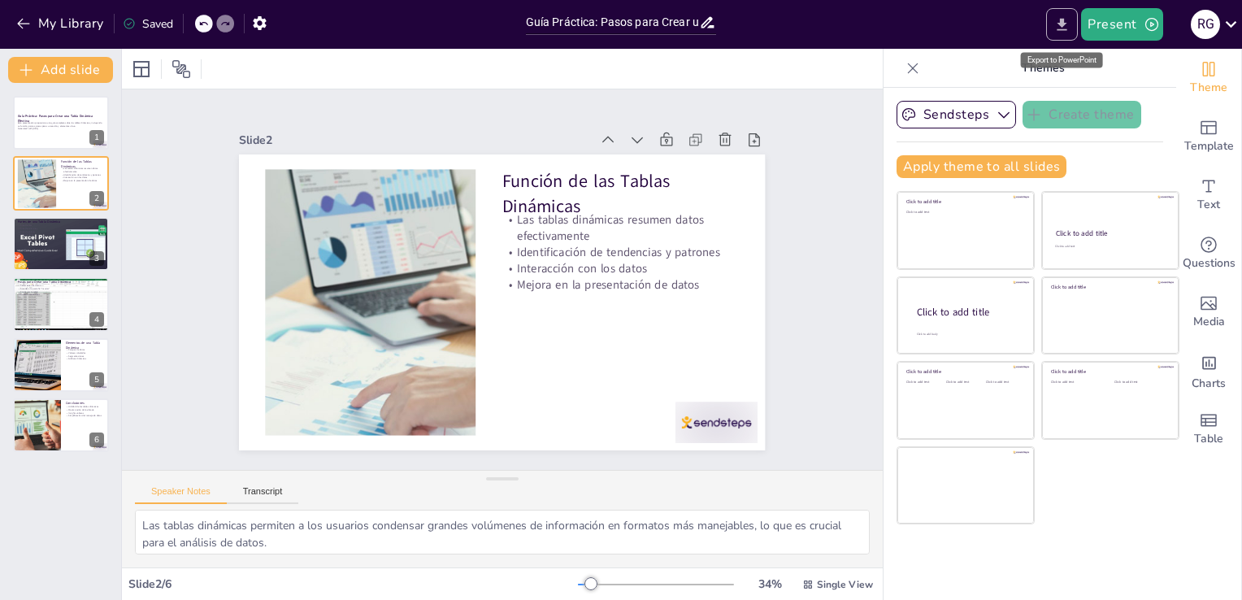
click at [1060, 24] on icon "Export to PowerPoint" at bounding box center [1061, 24] width 17 height 17
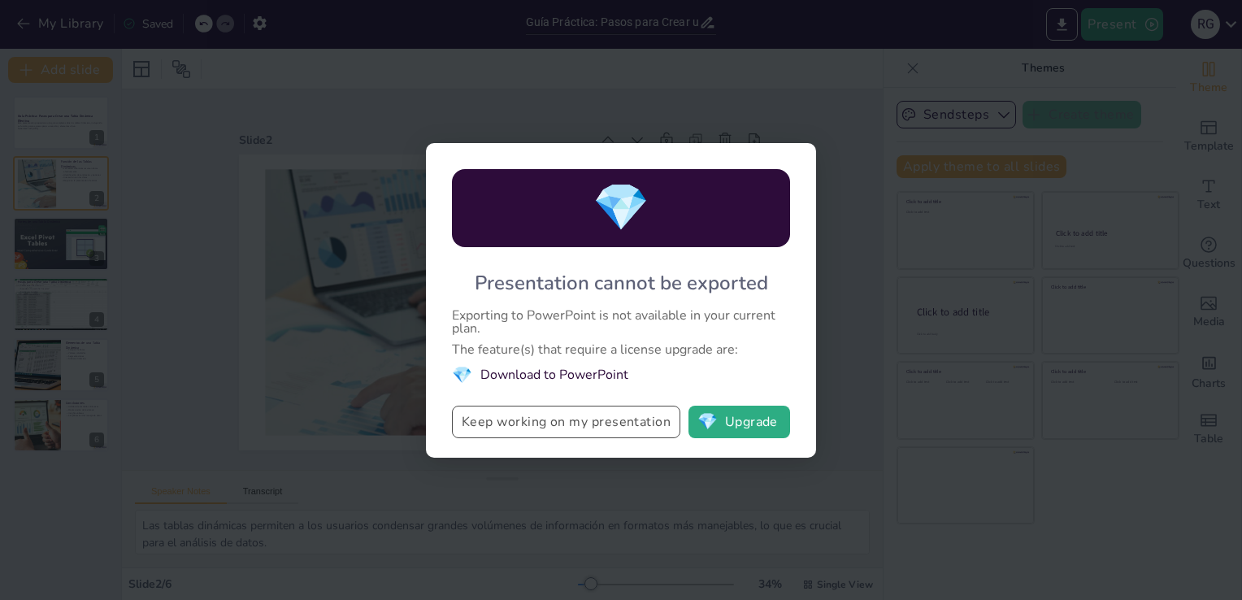
click at [643, 423] on button "Keep working on my presentation" at bounding box center [566, 421] width 228 height 33
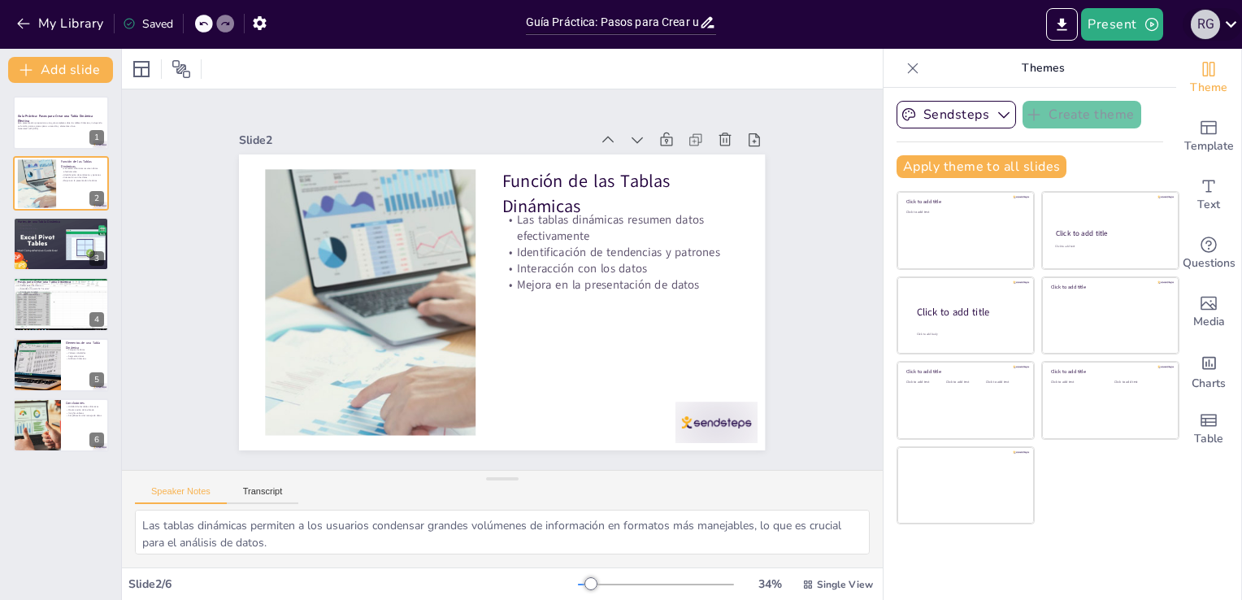
click at [1211, 21] on div "R G" at bounding box center [1204, 24] width 29 height 29
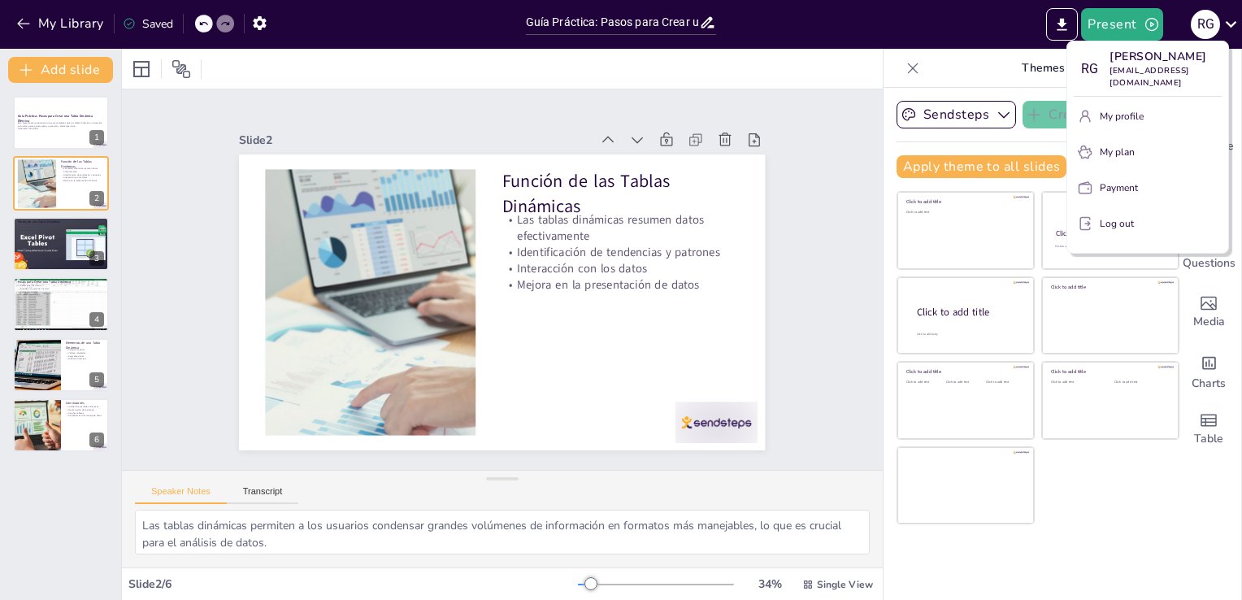
drag, startPoint x: 1211, startPoint y: 21, endPoint x: 883, endPoint y: 28, distance: 327.5
click at [883, 28] on div at bounding box center [621, 300] width 1242 height 600
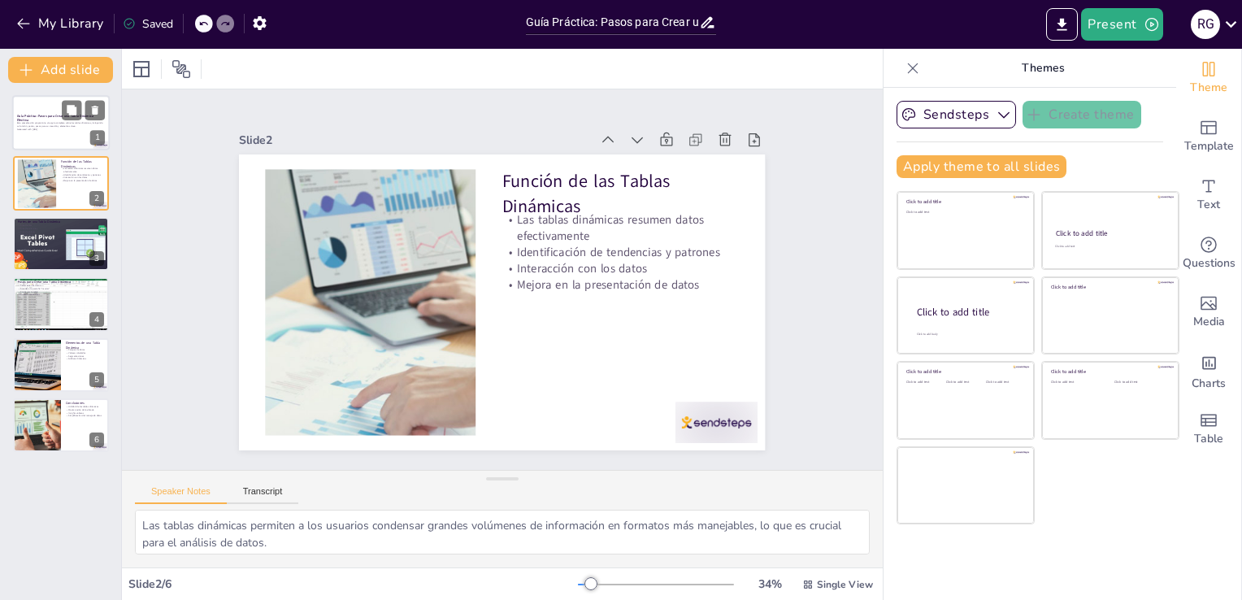
click at [67, 144] on div at bounding box center [61, 122] width 98 height 55
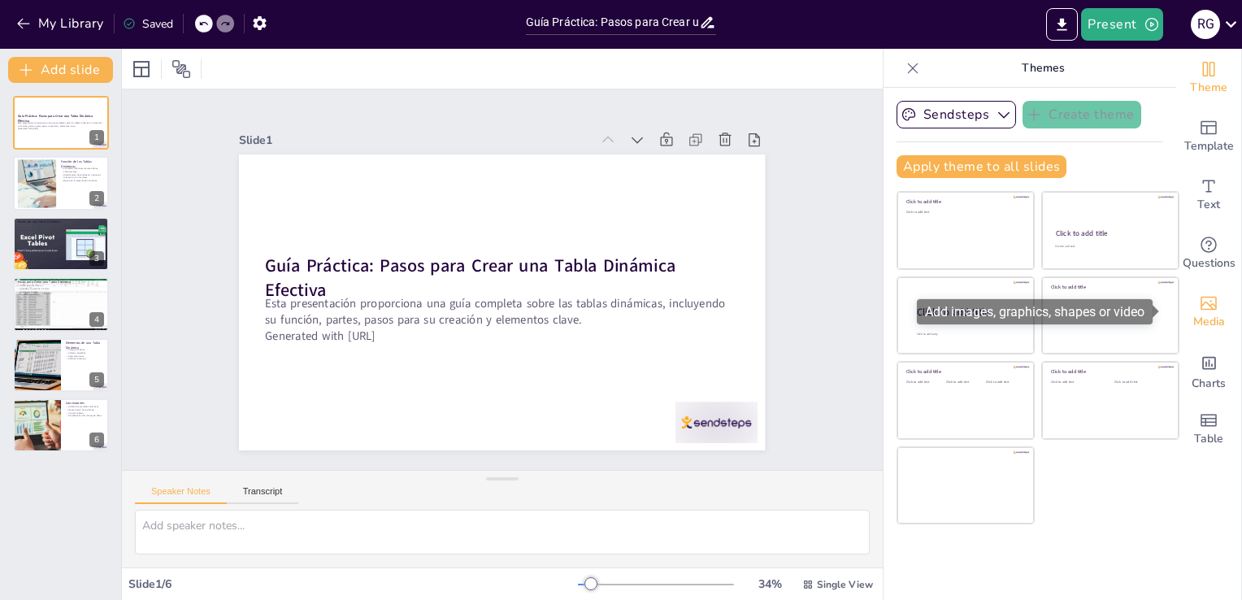
click at [1209, 313] on span "Media" at bounding box center [1209, 322] width 32 height 18
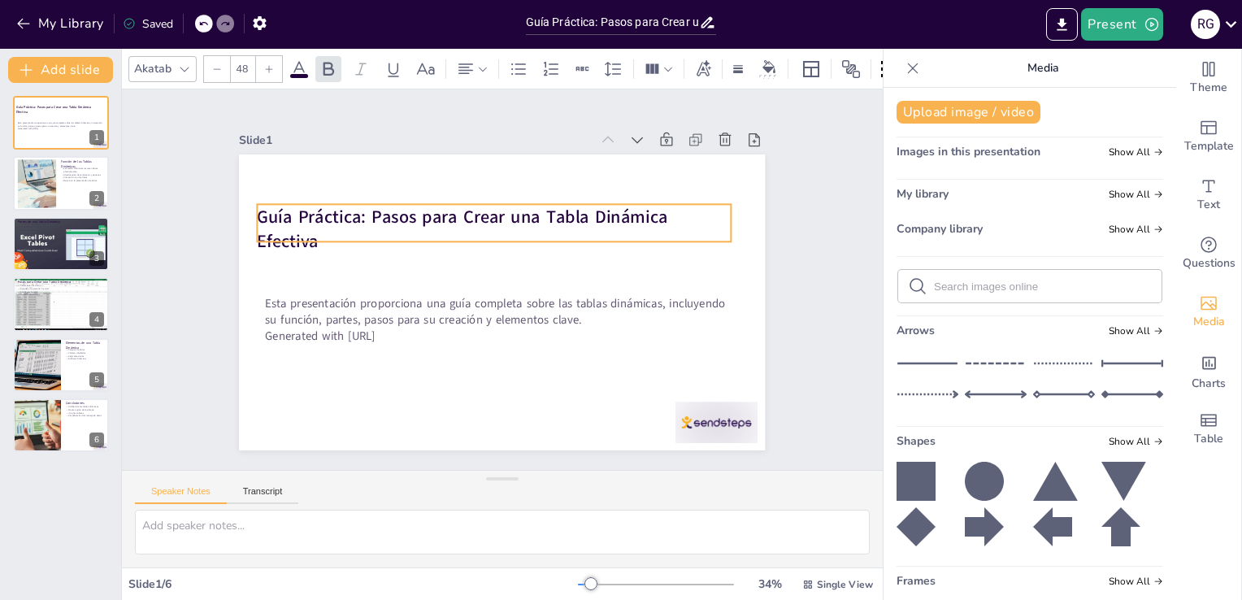
drag, startPoint x: 611, startPoint y: 262, endPoint x: 603, endPoint y: 213, distance: 49.4
click at [603, 213] on strong "Guía Práctica: Pasos para Crear una Tabla Dinámica Efectiva" at bounding box center [468, 213] width 413 height 67
click at [980, 366] on icon at bounding box center [996, 363] width 62 height 24
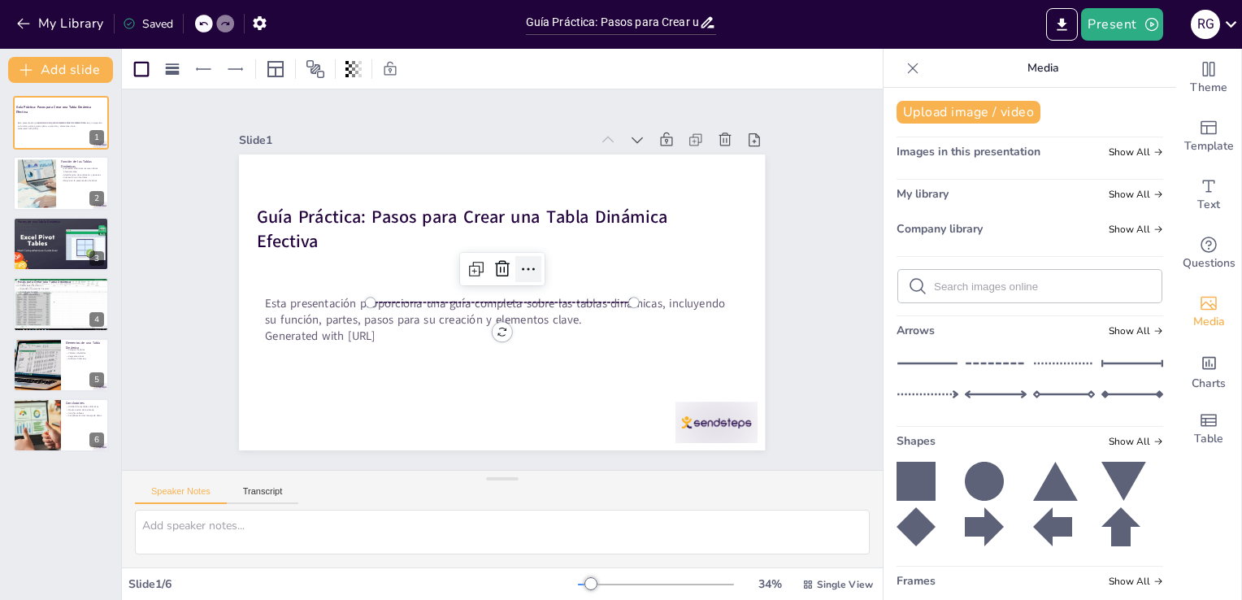
click at [515, 256] on div at bounding box center [528, 269] width 26 height 26
click at [1211, 80] on span "Theme" at bounding box center [1208, 88] width 37 height 18
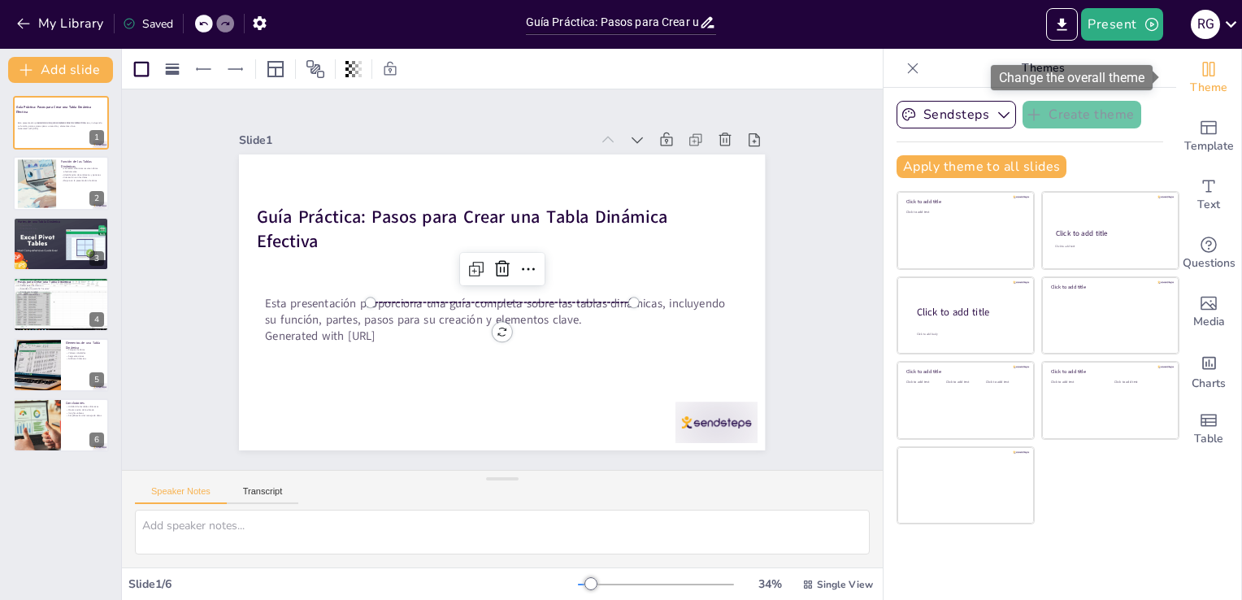
click at [1211, 80] on span "Theme" at bounding box center [1208, 88] width 37 height 18
click at [1186, 102] on div "Theme" at bounding box center [1208, 78] width 65 height 59
click at [1200, 63] on icon "Change the overall theme" at bounding box center [1209, 69] width 20 height 20
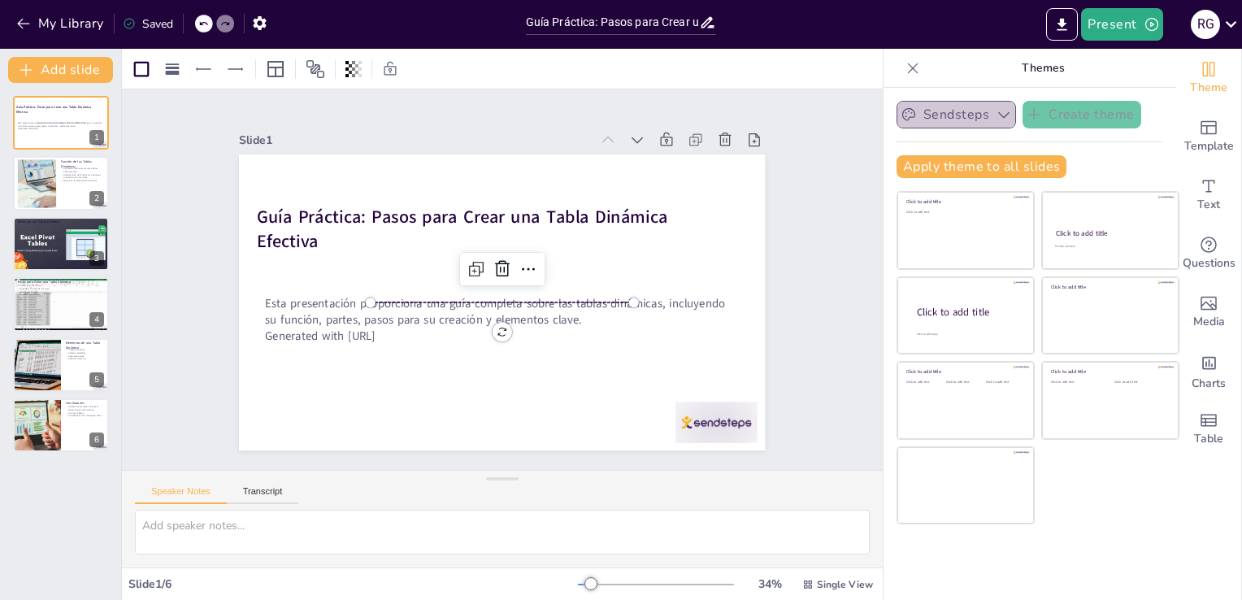
click at [1000, 111] on button "Sendsteps" at bounding box center [955, 115] width 119 height 28
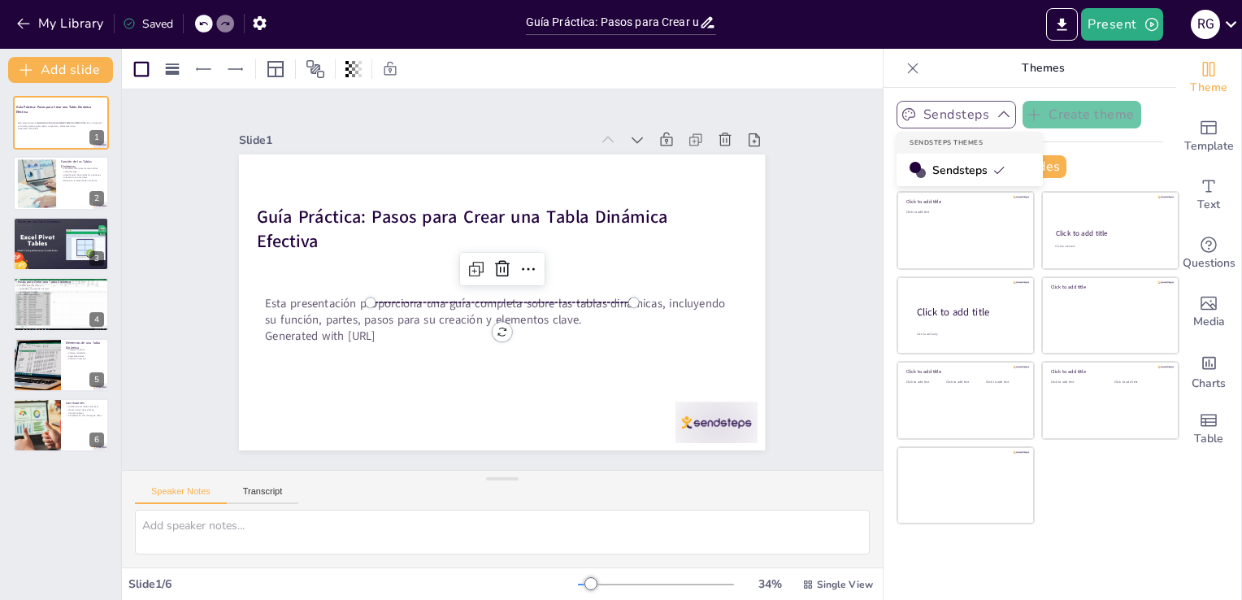
click at [1000, 111] on button "Sendsteps" at bounding box center [955, 115] width 119 height 28
click at [46, 186] on div at bounding box center [37, 183] width 96 height 50
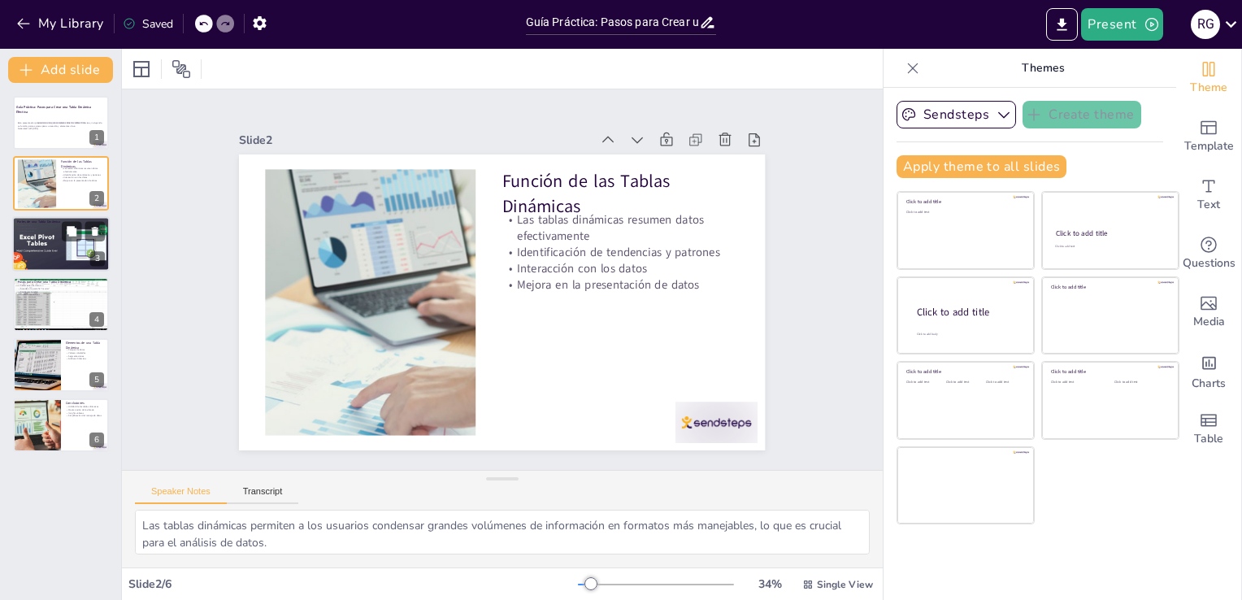
click at [47, 227] on p "Área de columnas" at bounding box center [61, 228] width 88 height 3
type textarea "El área de filas es fundamental, ya que organiza los datos en categorías, facil…"
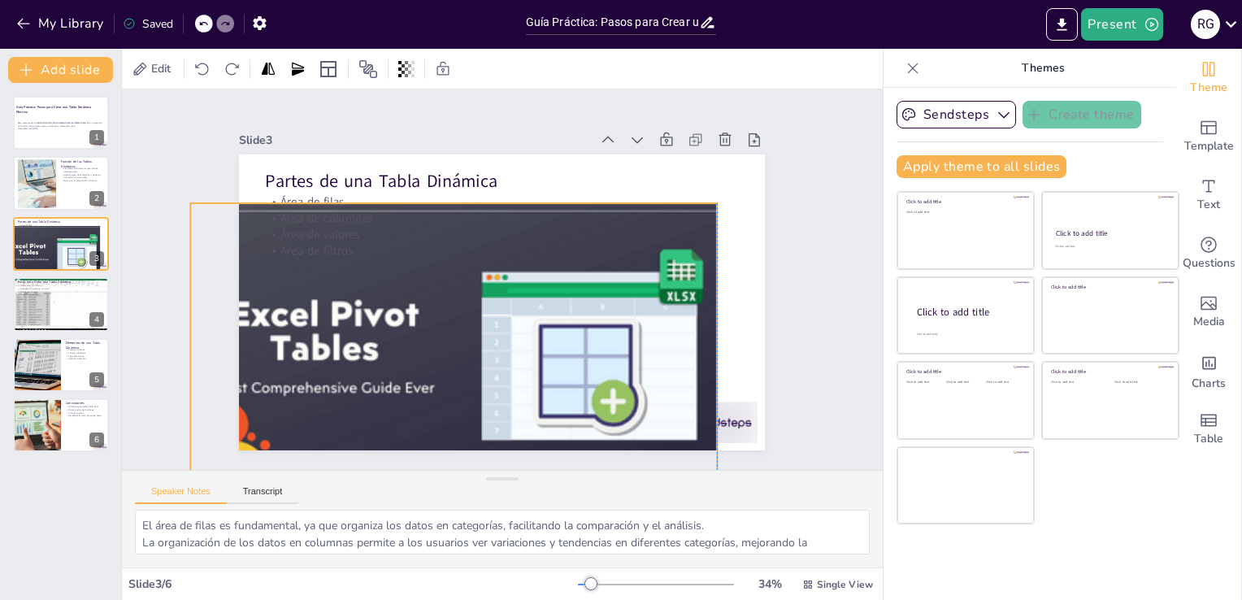
drag, startPoint x: 507, startPoint y: 336, endPoint x: 453, endPoint y: 388, distance: 74.7
click at [453, 388] on div at bounding box center [453, 351] width 577 height 296
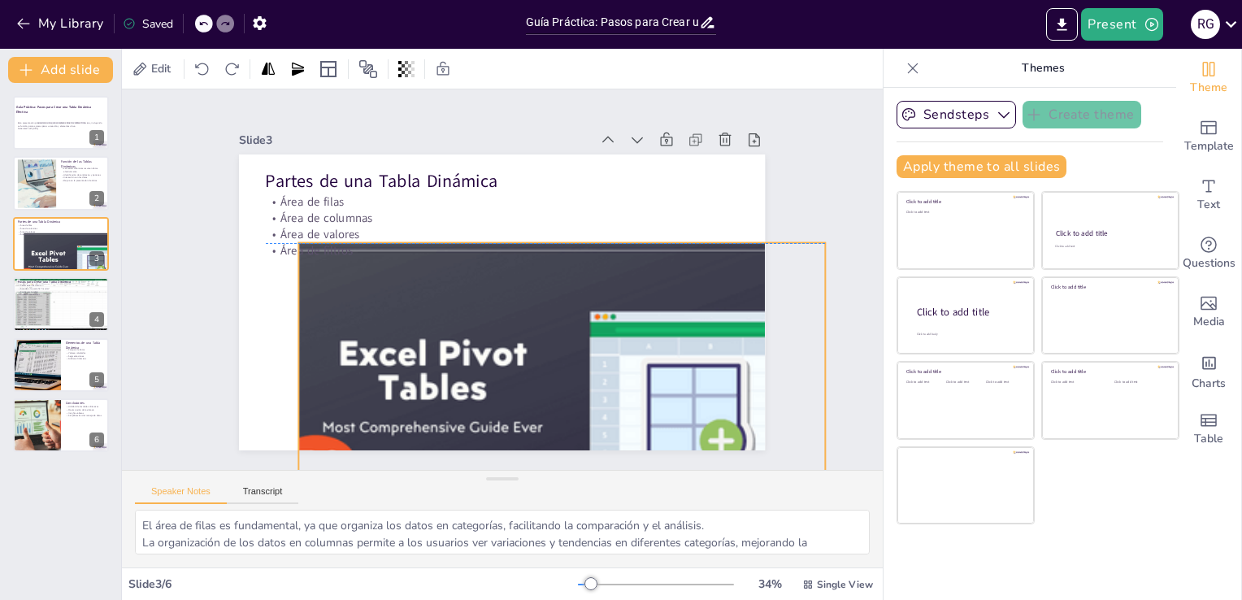
drag, startPoint x: 453, startPoint y: 388, endPoint x: 496, endPoint y: 393, distance: 43.4
click at [496, 393] on div at bounding box center [623, 245] width 410 height 626
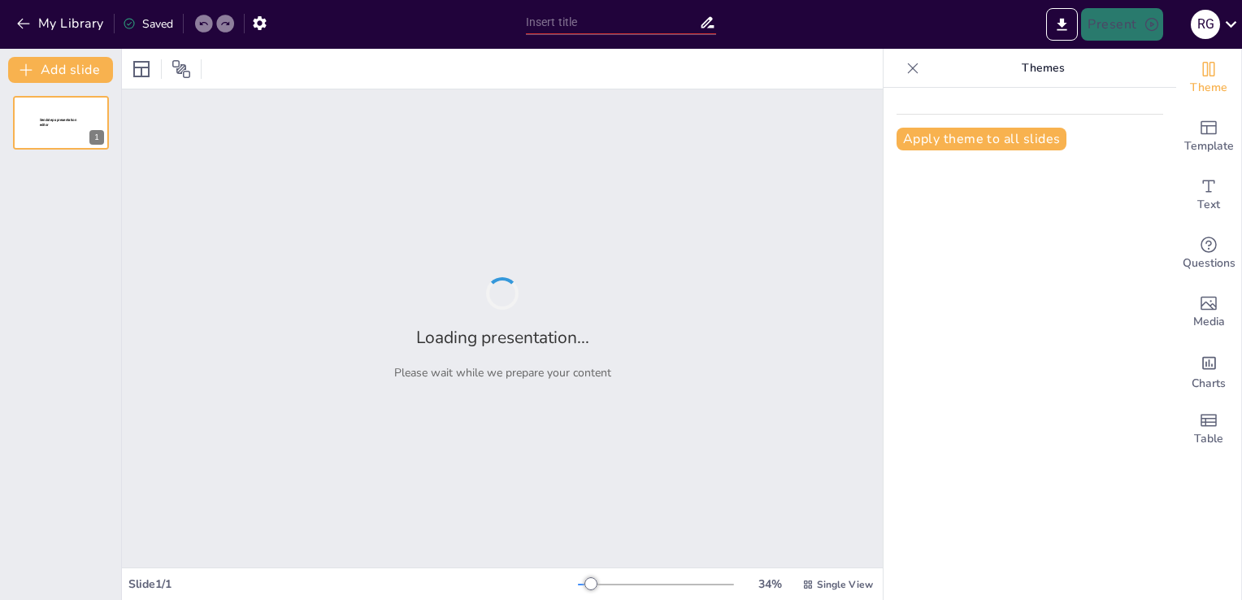
type input "New Sendsteps"
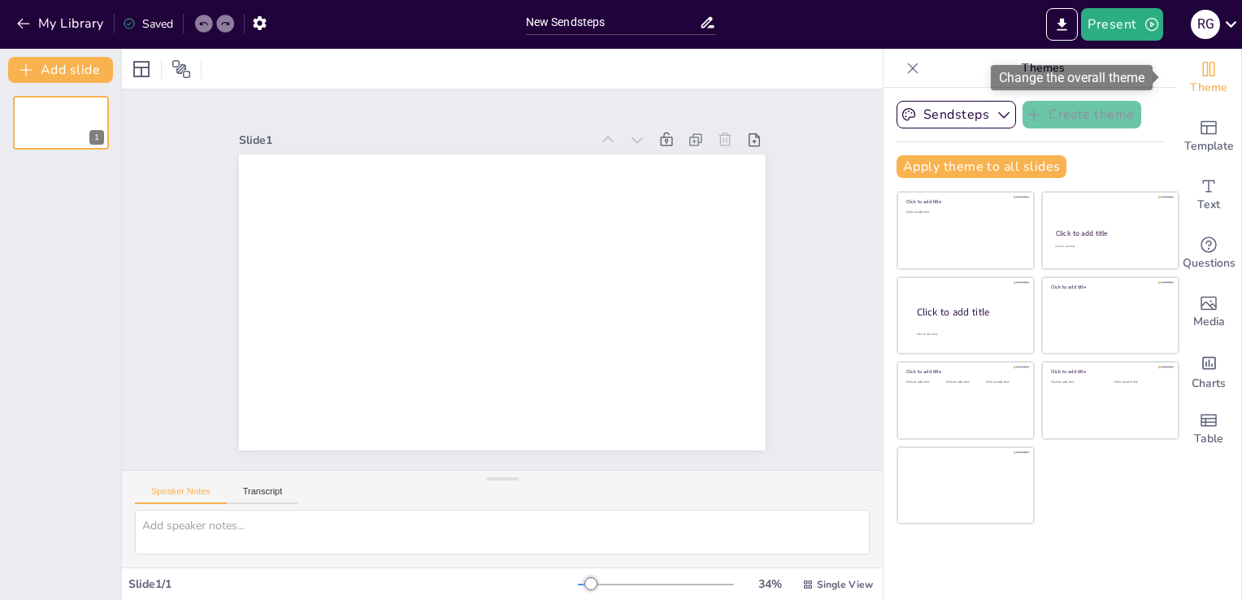
click at [1203, 89] on span "Theme" at bounding box center [1208, 88] width 37 height 18
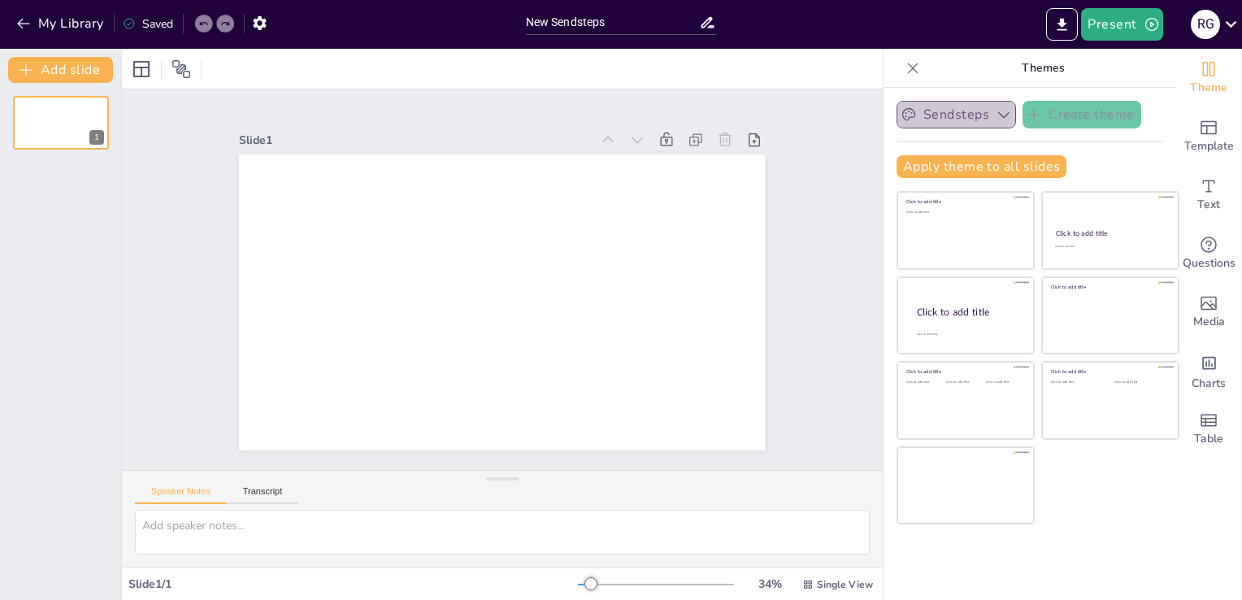
click at [995, 108] on icon "button" at bounding box center [1003, 114] width 16 height 16
click at [995, 109] on icon "button" at bounding box center [1003, 114] width 16 height 16
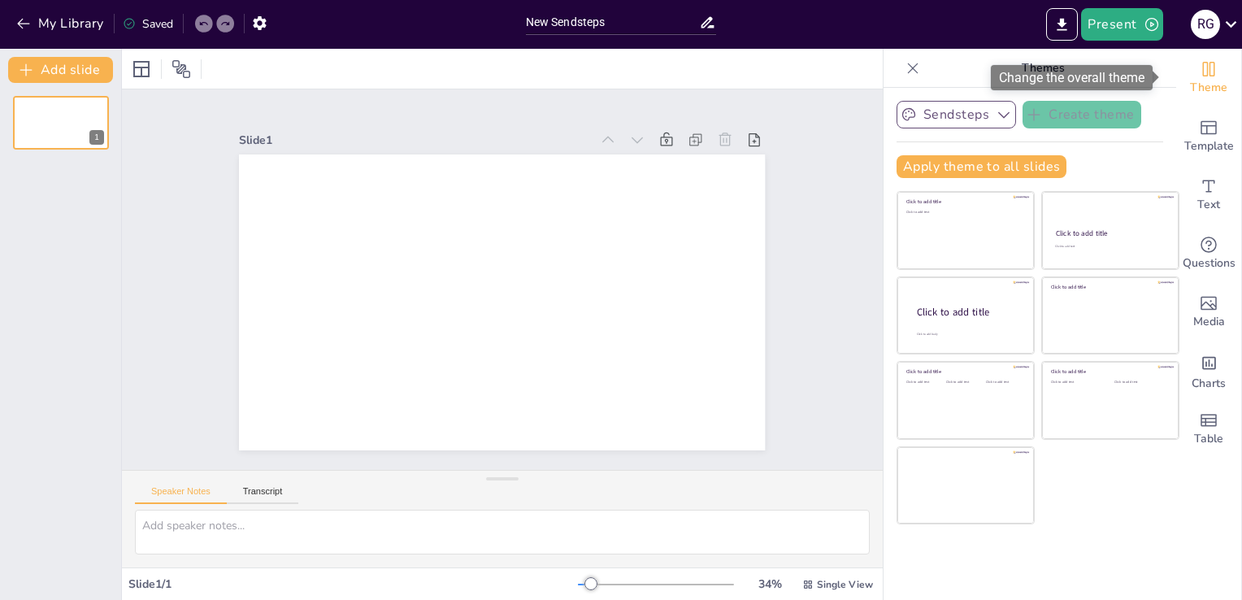
click at [1206, 70] on div "Theme" at bounding box center [1208, 78] width 65 height 59
click at [37, 27] on button "My Library" at bounding box center [61, 24] width 98 height 26
